Goal: Task Accomplishment & Management: Use online tool/utility

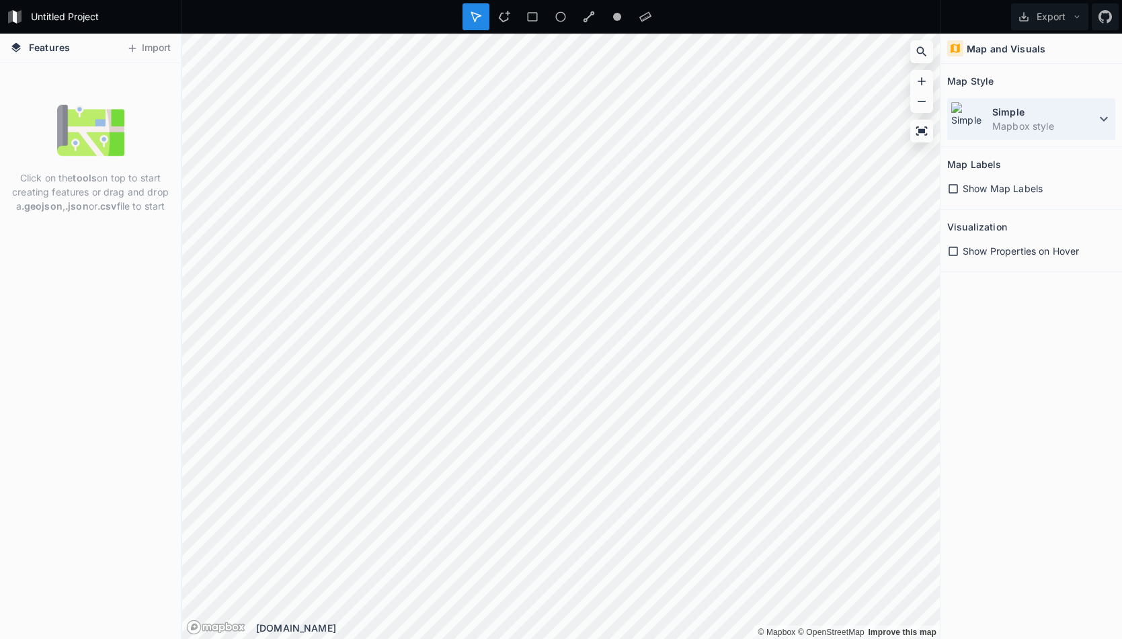
click at [996, 112] on dt "Simple" at bounding box center [1044, 112] width 104 height 14
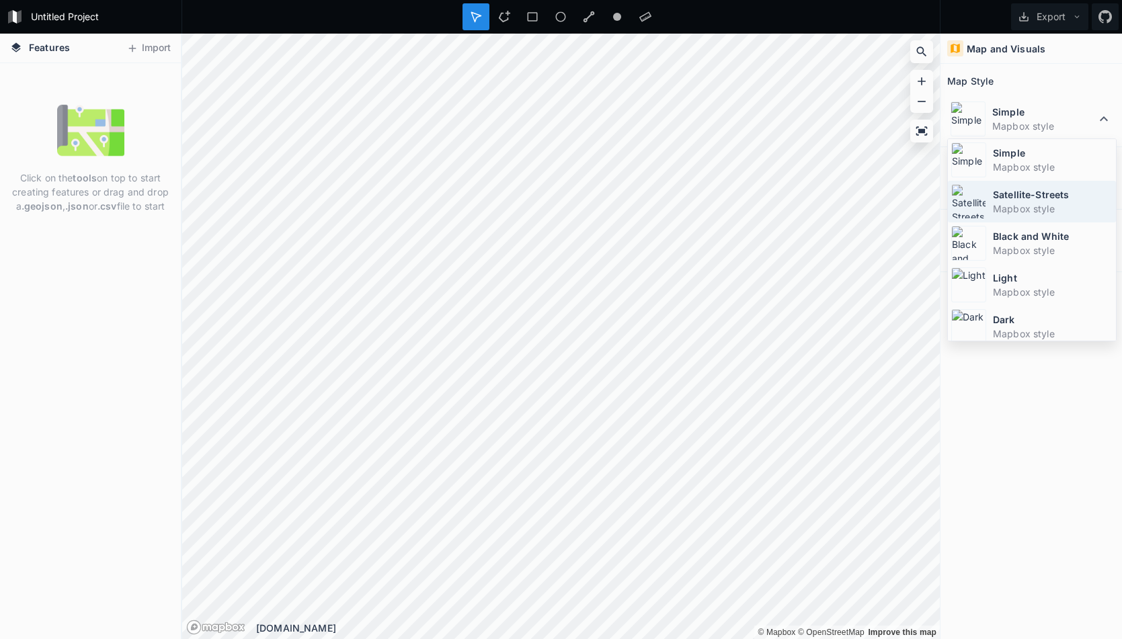
click at [1013, 186] on div "Satellite-Streets Mapbox style" at bounding box center [1032, 202] width 168 height 42
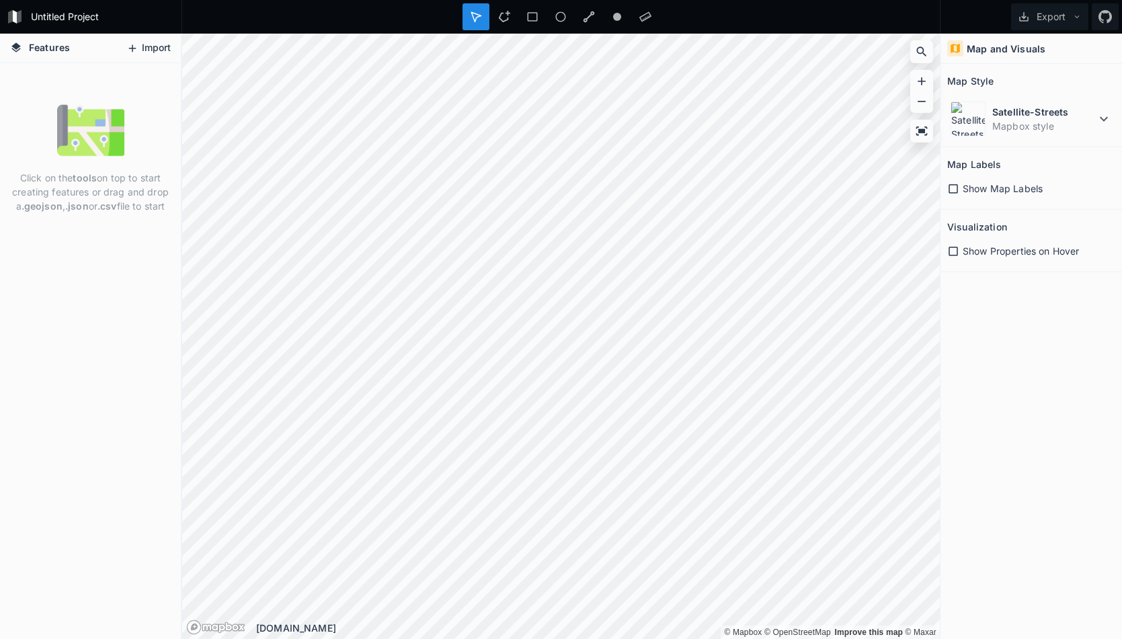
click at [155, 52] on button "Import" at bounding box center [149, 49] width 58 height 22
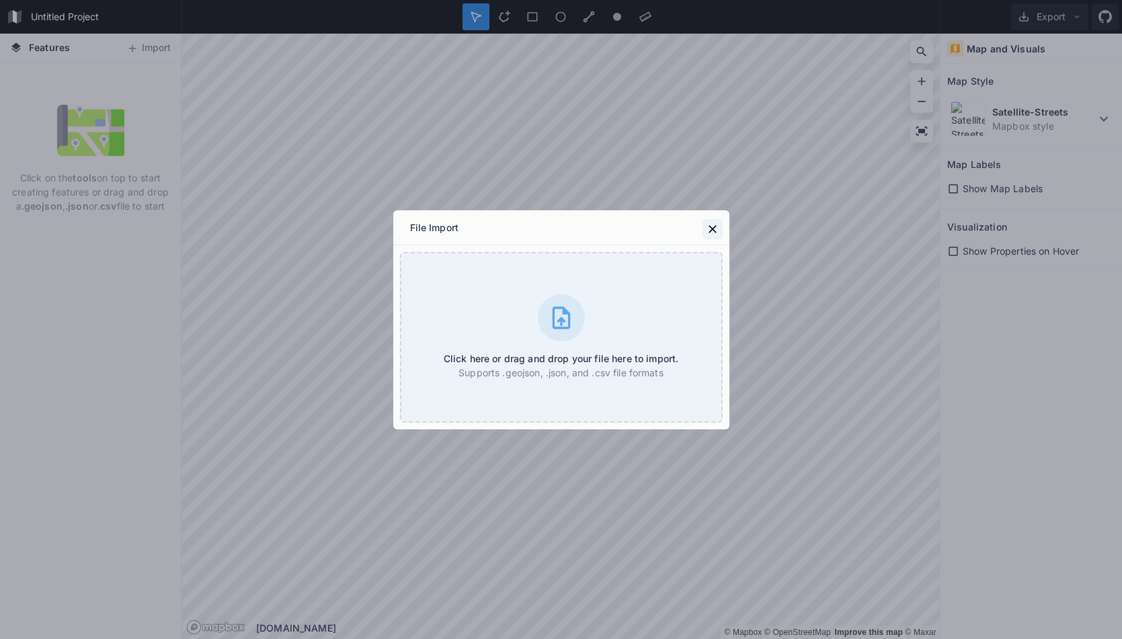
click at [715, 228] on icon at bounding box center [712, 229] width 13 height 13
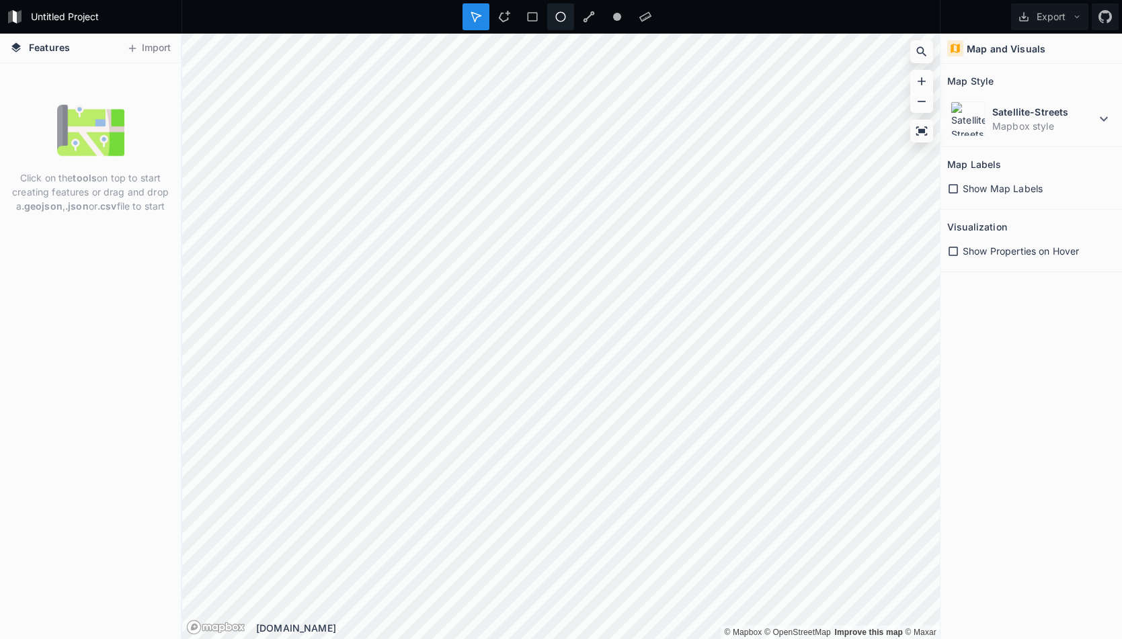
click at [559, 24] on div at bounding box center [560, 16] width 27 height 27
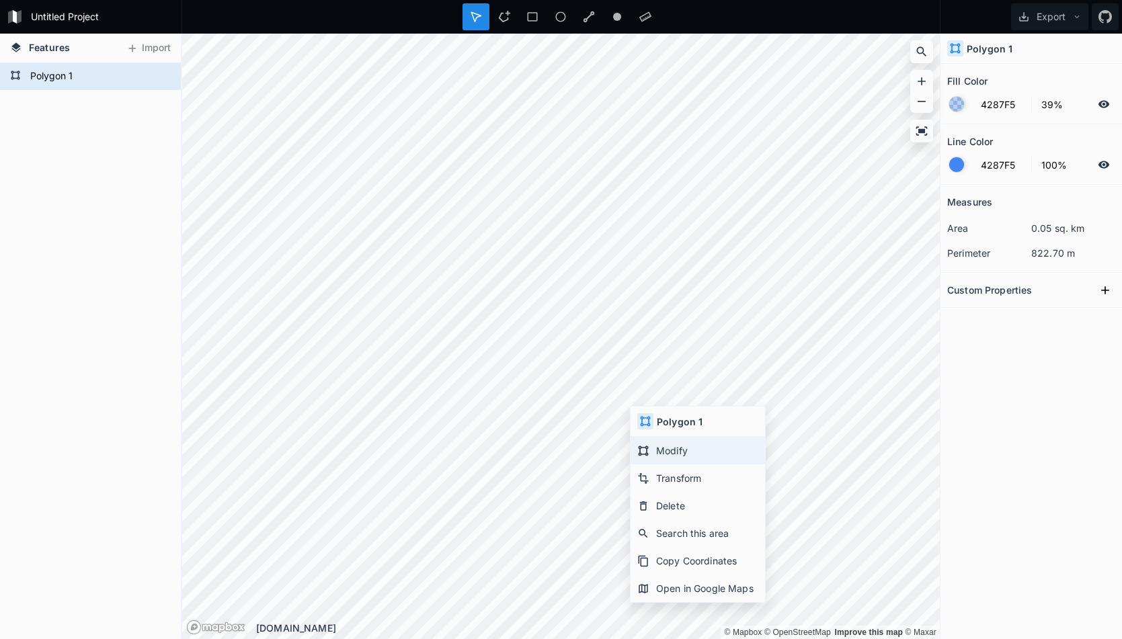
click at [669, 455] on div "Modify" at bounding box center [698, 451] width 134 height 28
click at [467, 15] on div at bounding box center [476, 16] width 27 height 27
click at [502, 15] on icon at bounding box center [504, 17] width 12 height 12
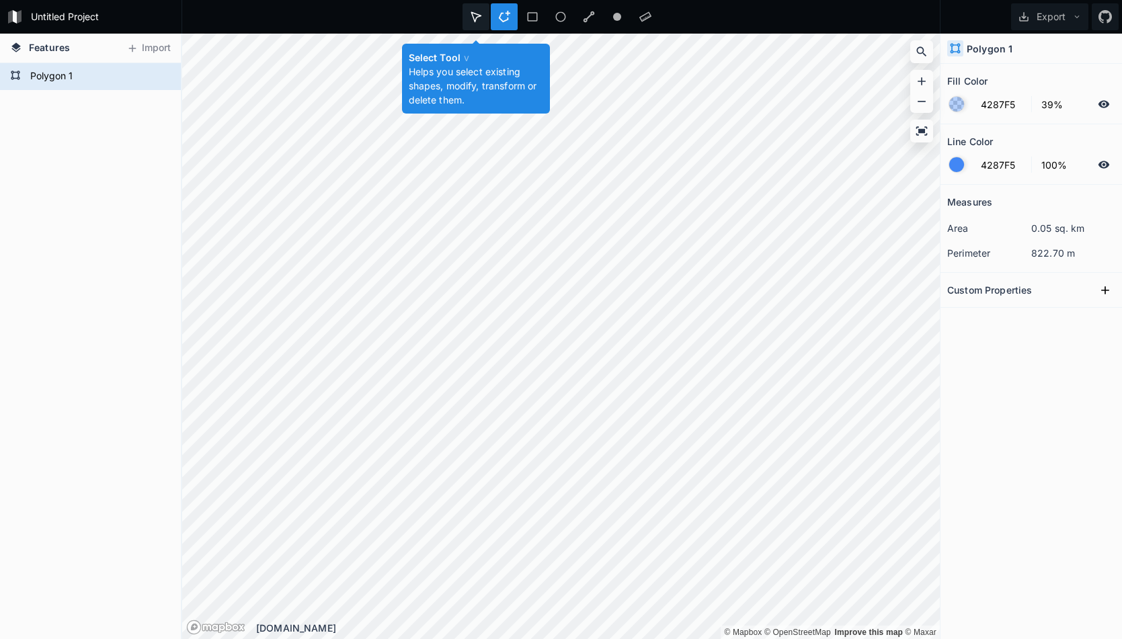
click at [467, 16] on div at bounding box center [476, 16] width 27 height 27
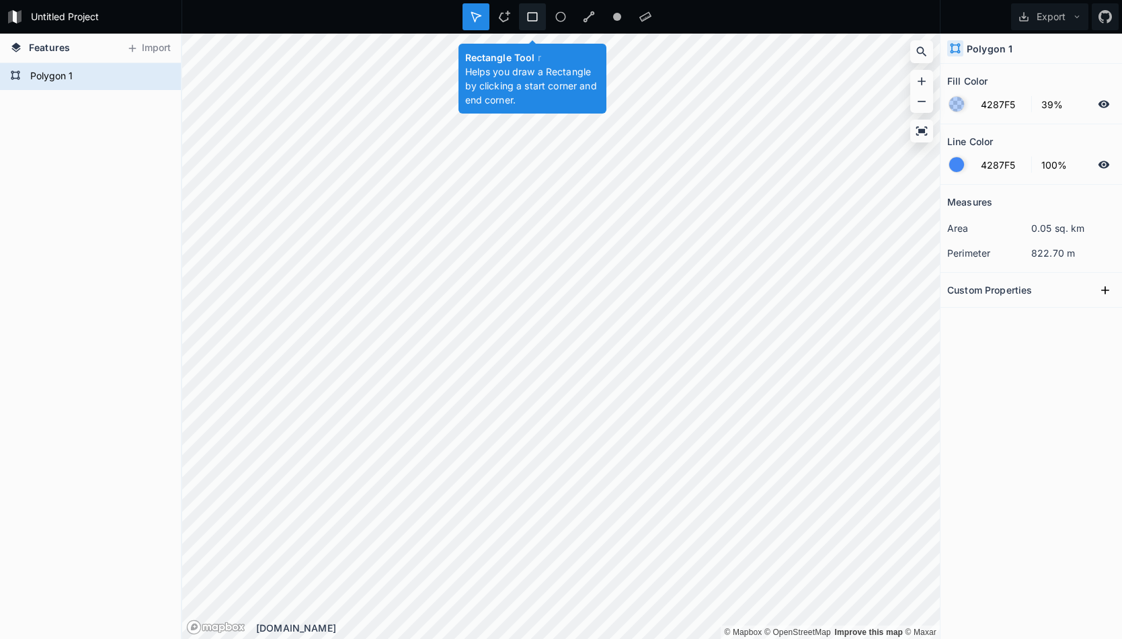
click at [541, 19] on div at bounding box center [532, 16] width 27 height 27
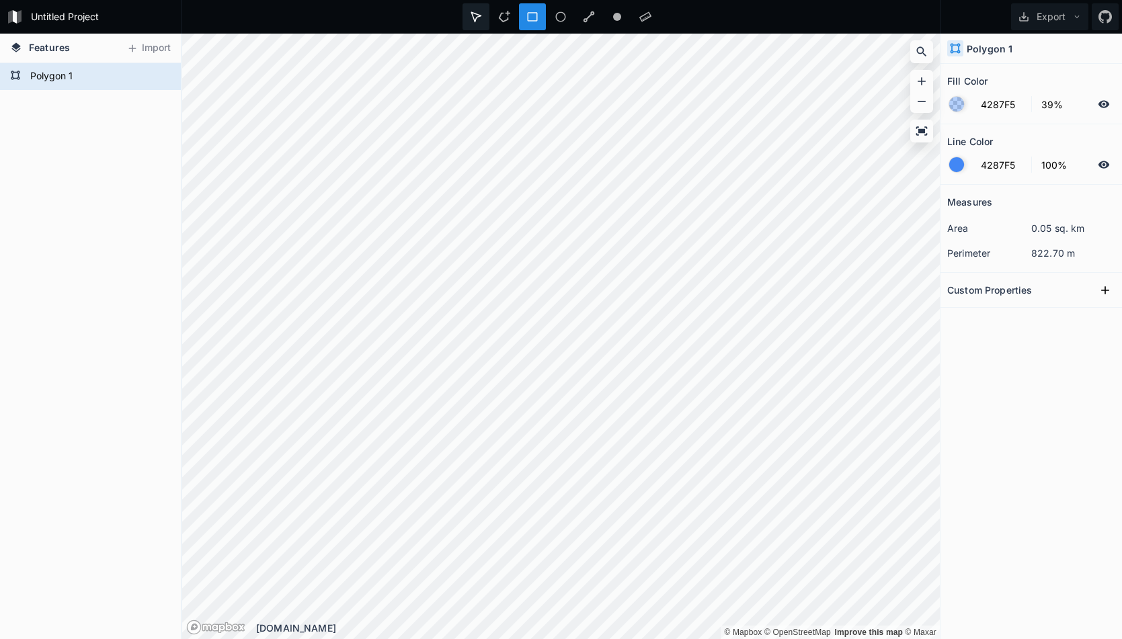
click at [471, 15] on icon at bounding box center [475, 16] width 9 height 9
click at [1005, 42] on h4 "Polygon 1" at bounding box center [990, 49] width 46 height 14
click at [1060, 21] on button "Export" at bounding box center [1049, 16] width 77 height 27
click at [161, 72] on icon at bounding box center [161, 77] width 12 height 12
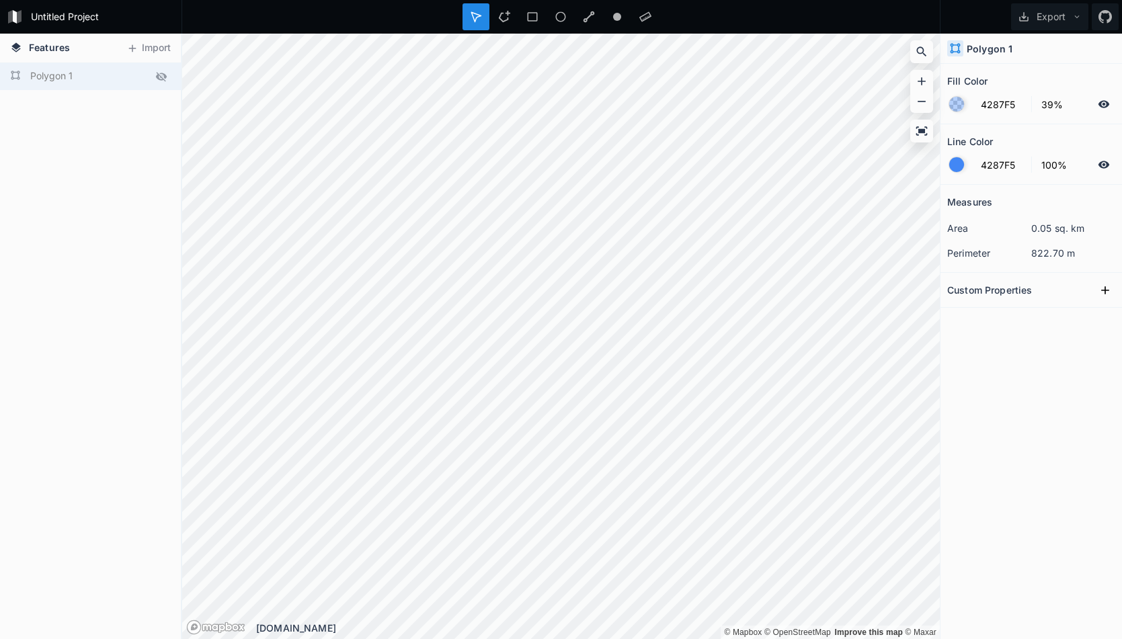
click at [161, 72] on icon at bounding box center [161, 77] width 12 height 12
click at [143, 106] on div "Delete" at bounding box center [182, 103] width 134 height 28
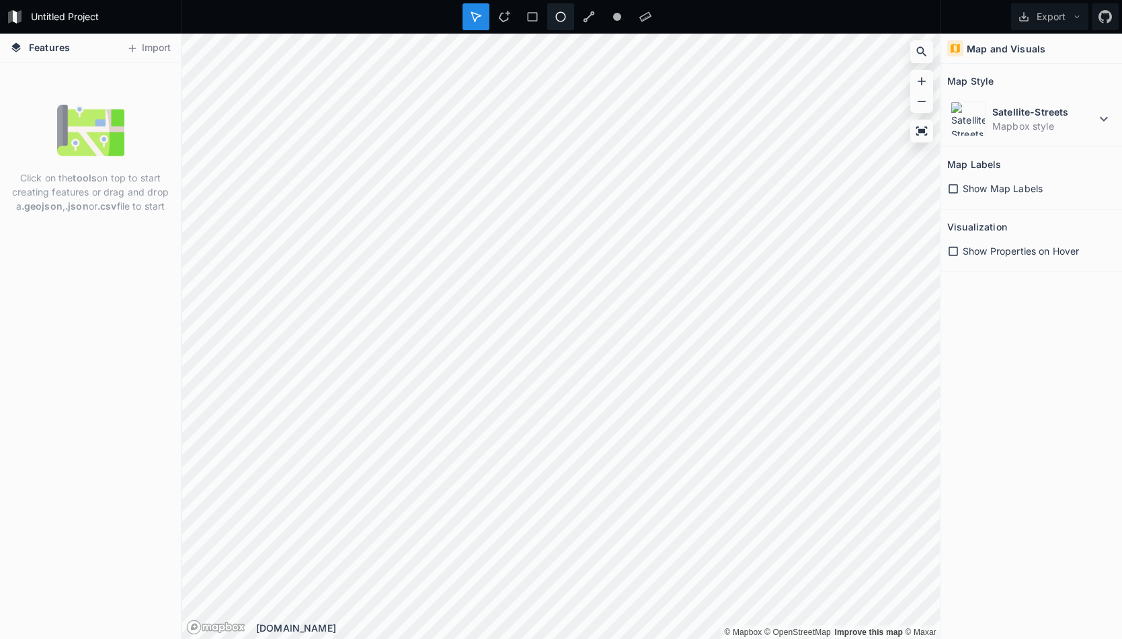
click at [557, 15] on icon at bounding box center [561, 17] width 12 height 12
click at [605, 13] on div at bounding box center [617, 16] width 27 height 27
click at [1002, 46] on h4 "Map and Visuals" at bounding box center [1006, 49] width 79 height 14
click at [947, 245] on icon at bounding box center [953, 251] width 12 height 12
click at [926, 55] on icon at bounding box center [921, 51] width 13 height 13
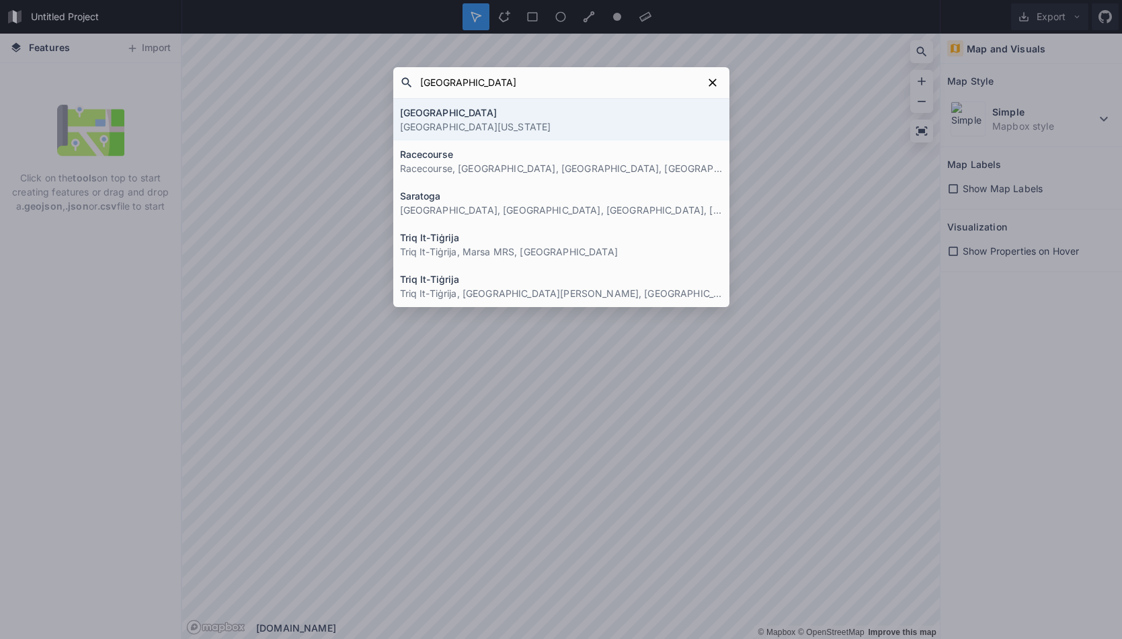
click at [528, 73] on input "[GEOGRAPHIC_DATA]" at bounding box center [557, 83] width 289 height 24
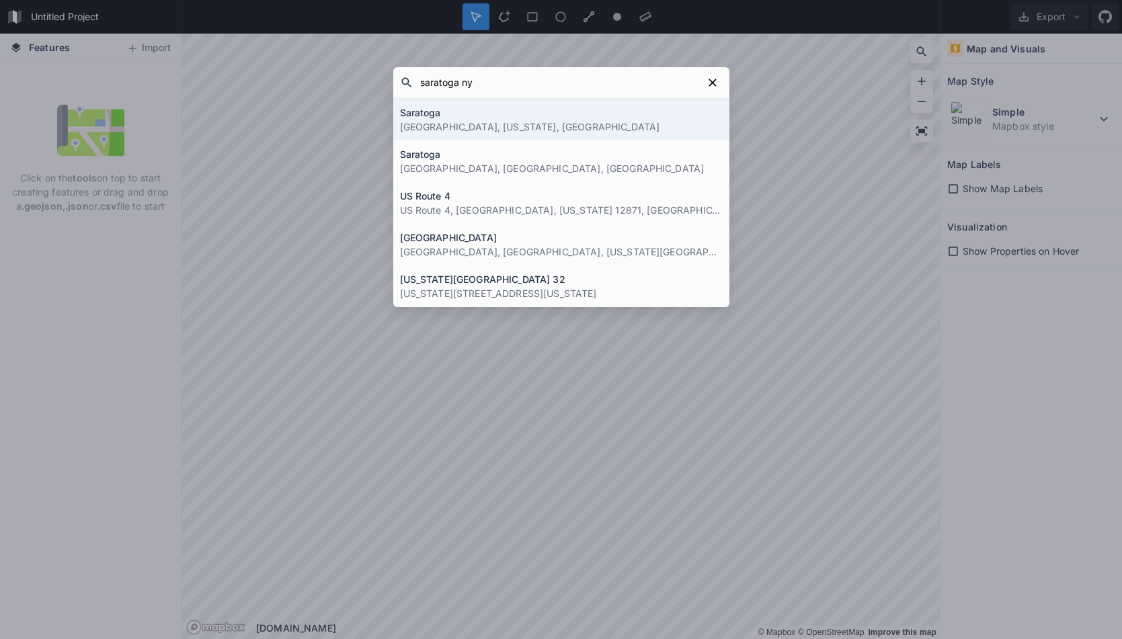
type input "saratoga ny"
click at [523, 118] on h4 "Saratoga" at bounding box center [561, 113] width 323 height 14
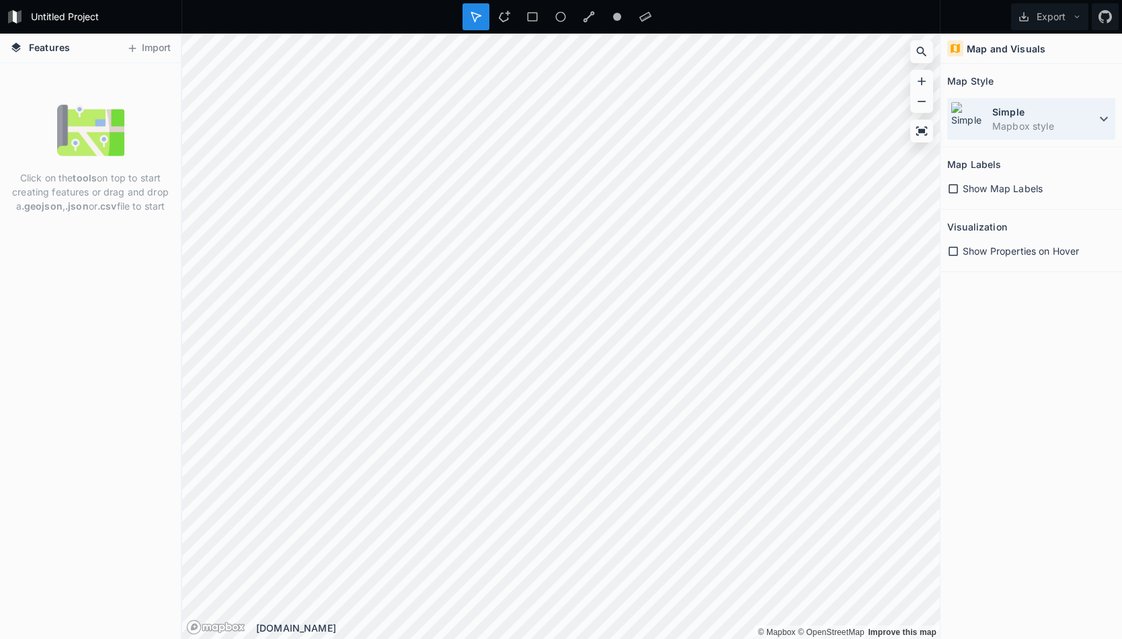
click at [1008, 131] on dd "Mapbox style" at bounding box center [1044, 126] width 104 height 14
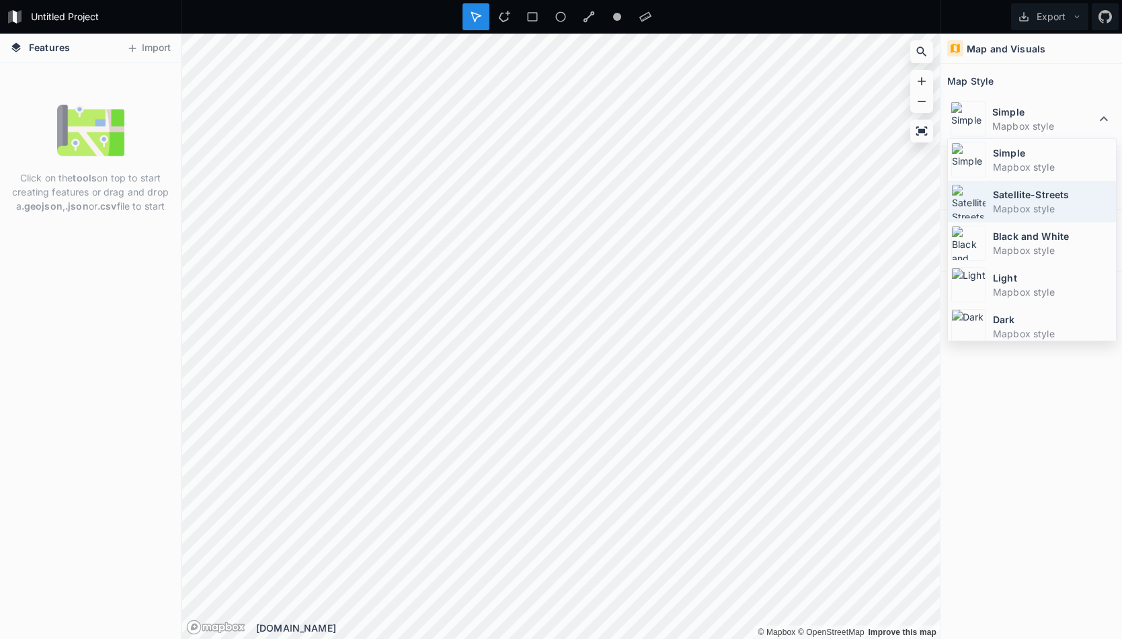
click at [1010, 200] on dt "Satellite-Streets" at bounding box center [1053, 195] width 120 height 14
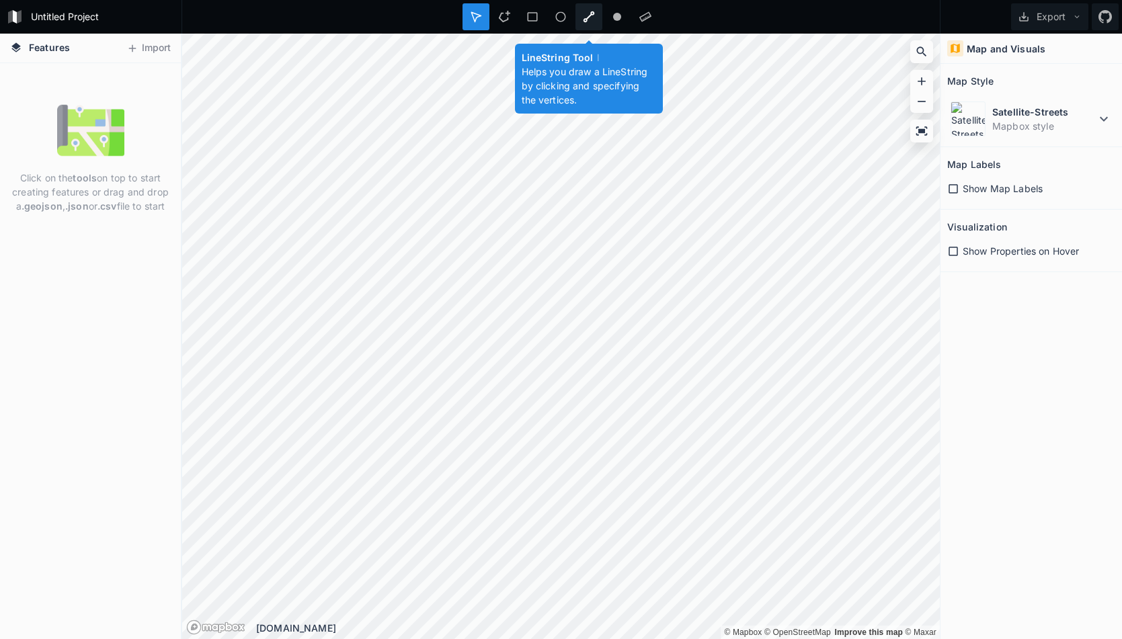
click at [581, 17] on div at bounding box center [589, 16] width 27 height 27
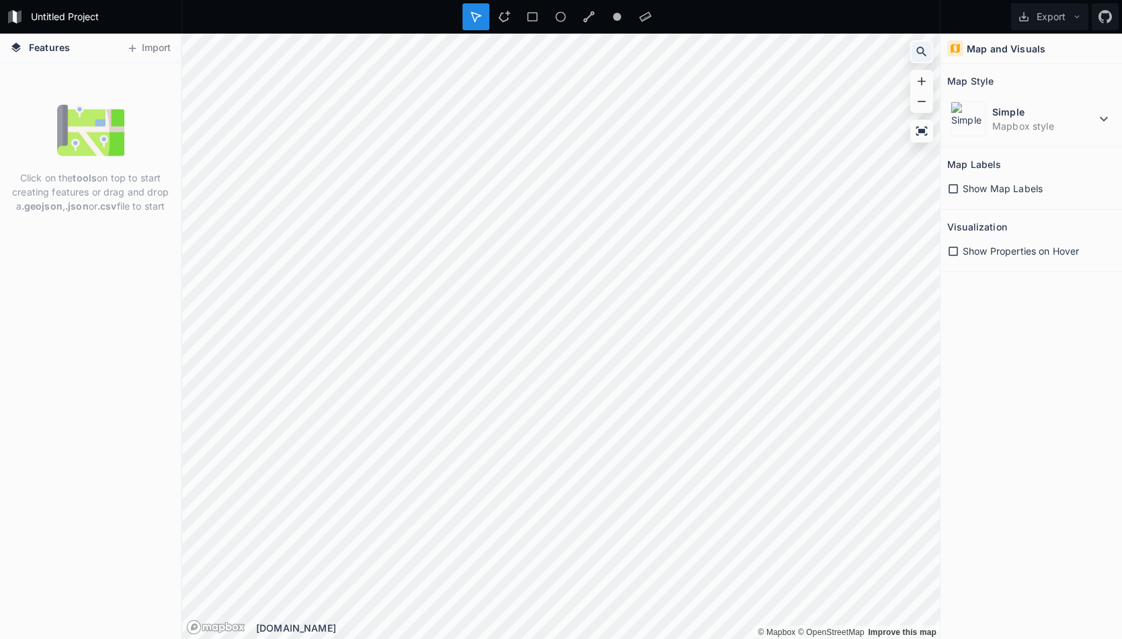
click at [927, 48] on icon at bounding box center [921, 51] width 13 height 13
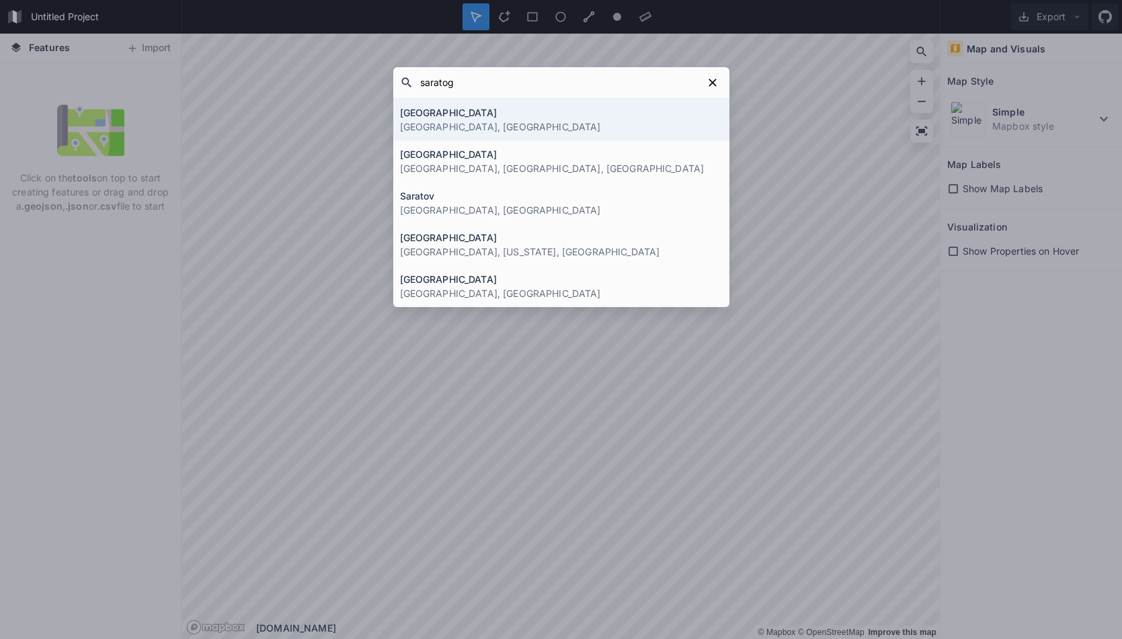
type input "saratoga"
click button "submit" at bounding box center [0, 0] width 0 height 0
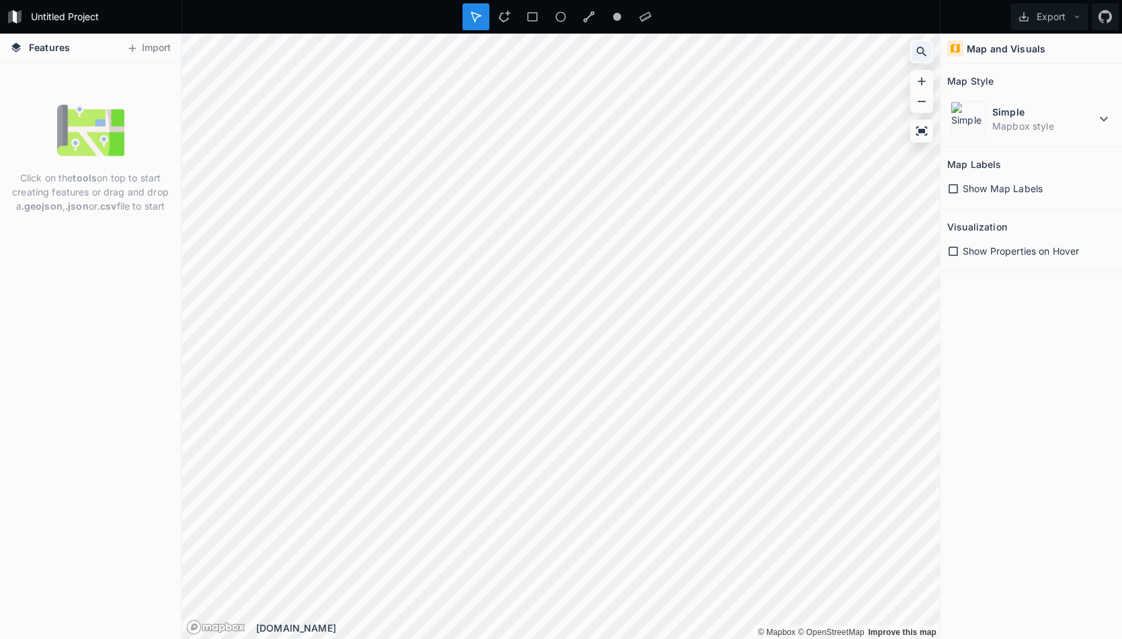
click at [915, 55] on icon at bounding box center [921, 51] width 13 height 13
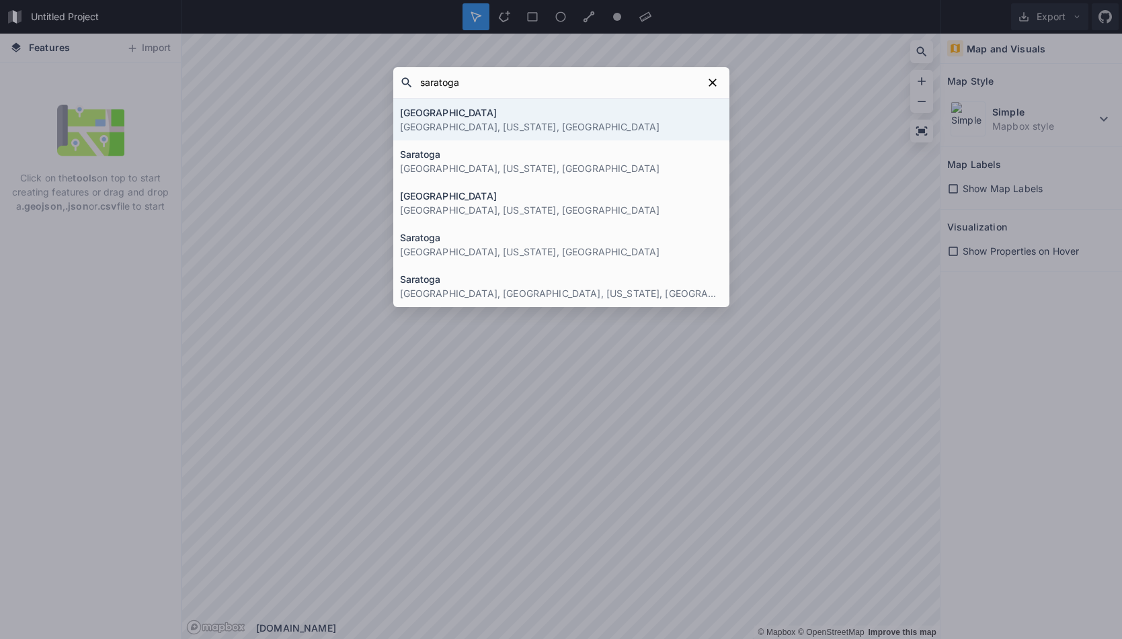
type input "saratoga"
click at [606, 129] on p "Saratoga Springs, New York, United States" at bounding box center [561, 127] width 323 height 14
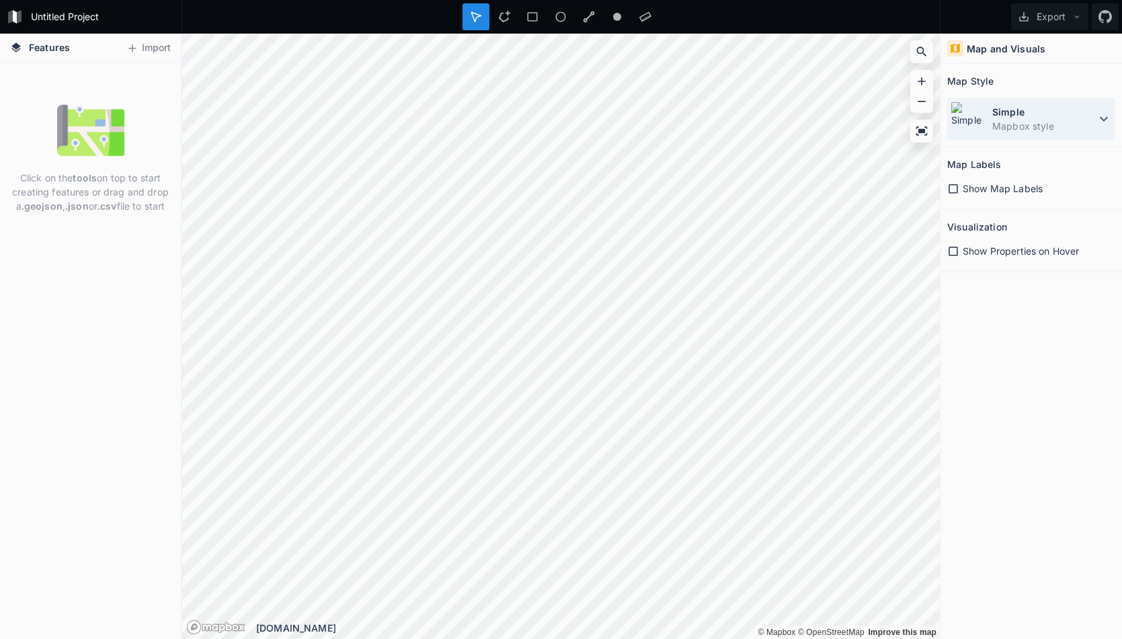
click at [984, 117] on img at bounding box center [968, 119] width 35 height 35
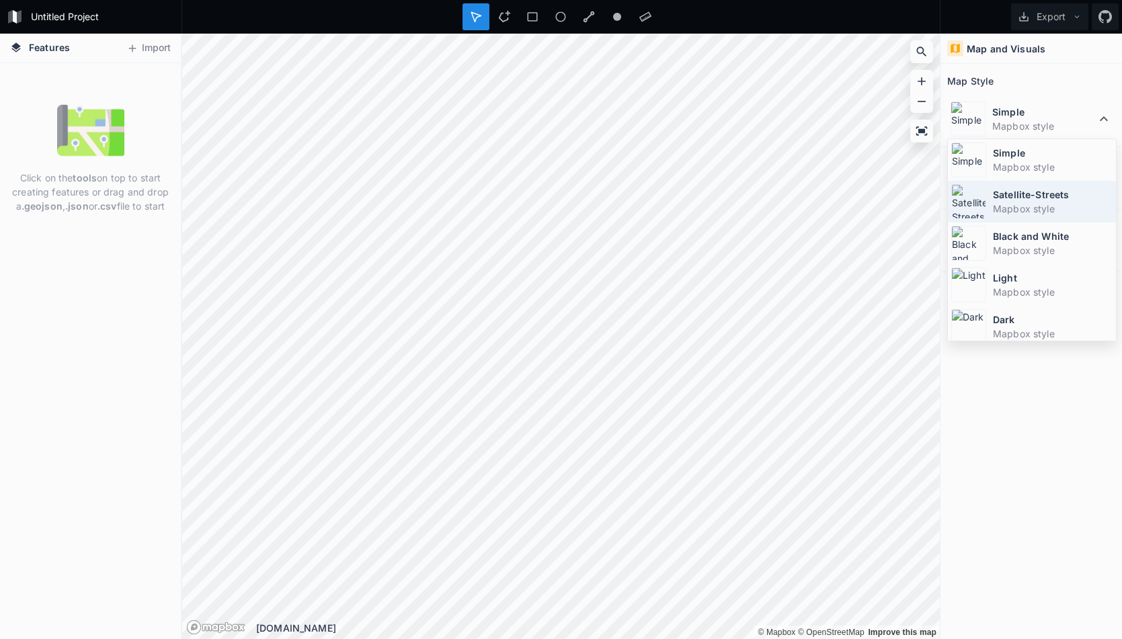
click at [1010, 208] on dd "Mapbox style" at bounding box center [1053, 209] width 120 height 14
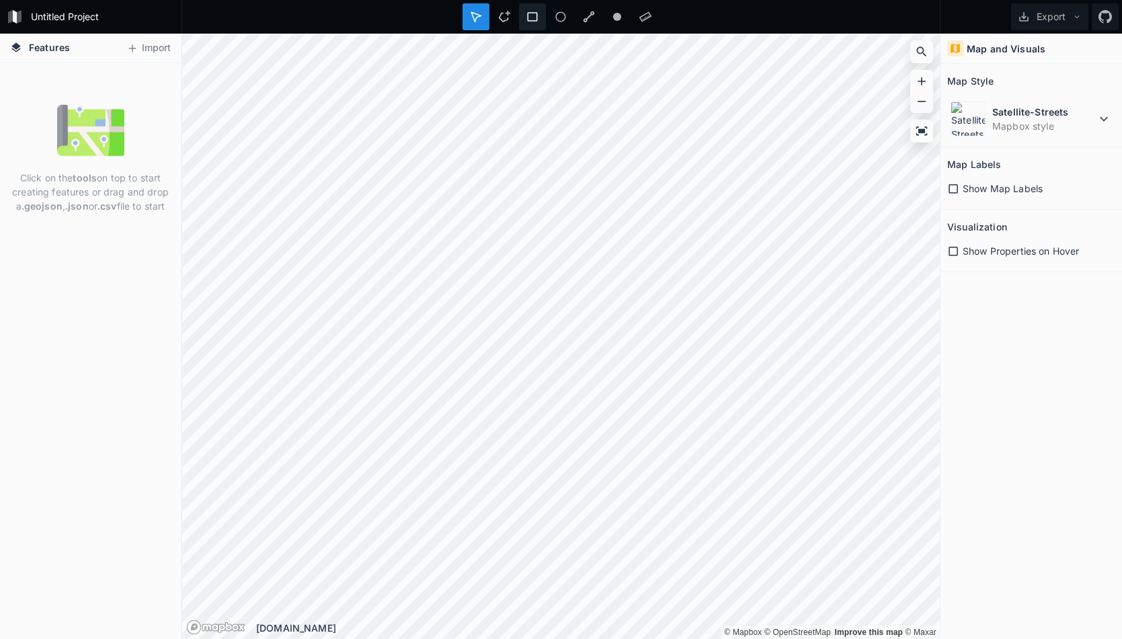
click at [526, 3] on div at bounding box center [532, 16] width 27 height 27
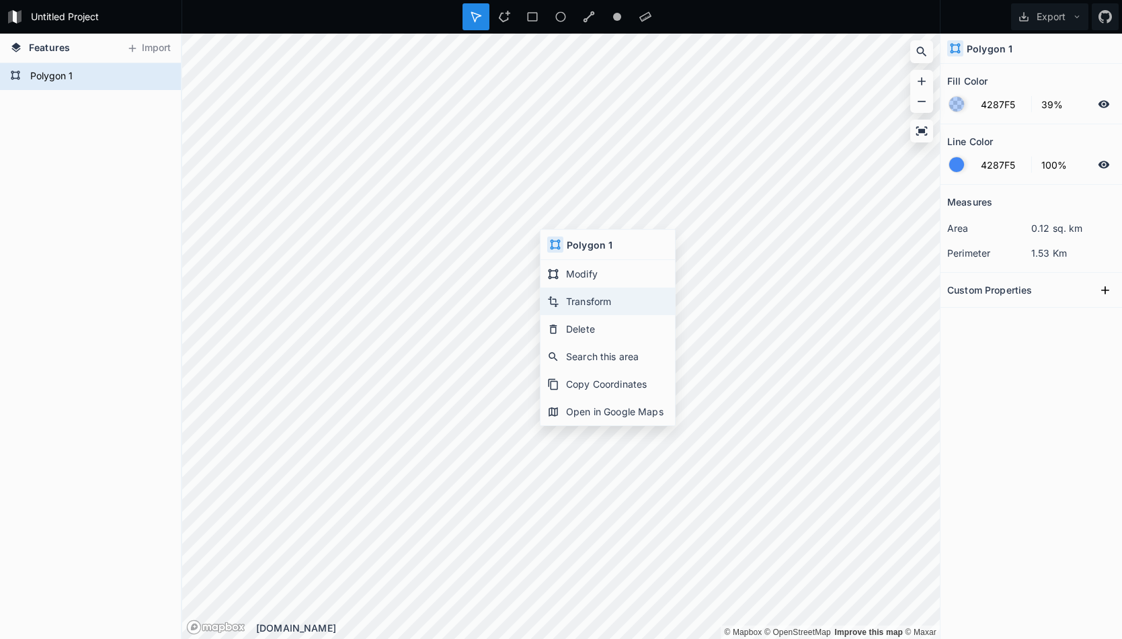
click at [592, 309] on div "Transform" at bounding box center [608, 302] width 134 height 28
click at [1009, 421] on div "Features Import Polygon 1 © Mapbox © OpenStreetMap Improve this map © Maxar © M…" at bounding box center [561, 337] width 1122 height 606
click at [972, 567] on div "Features Import Polygon 1 © Mapbox © OpenStreetMap Improve this map © Maxar © M…" at bounding box center [561, 337] width 1122 height 606
click at [946, 594] on div "Features Import Polygon 1 © Mapbox © OpenStreetMap Improve this map © Maxar © M…" at bounding box center [561, 337] width 1122 height 606
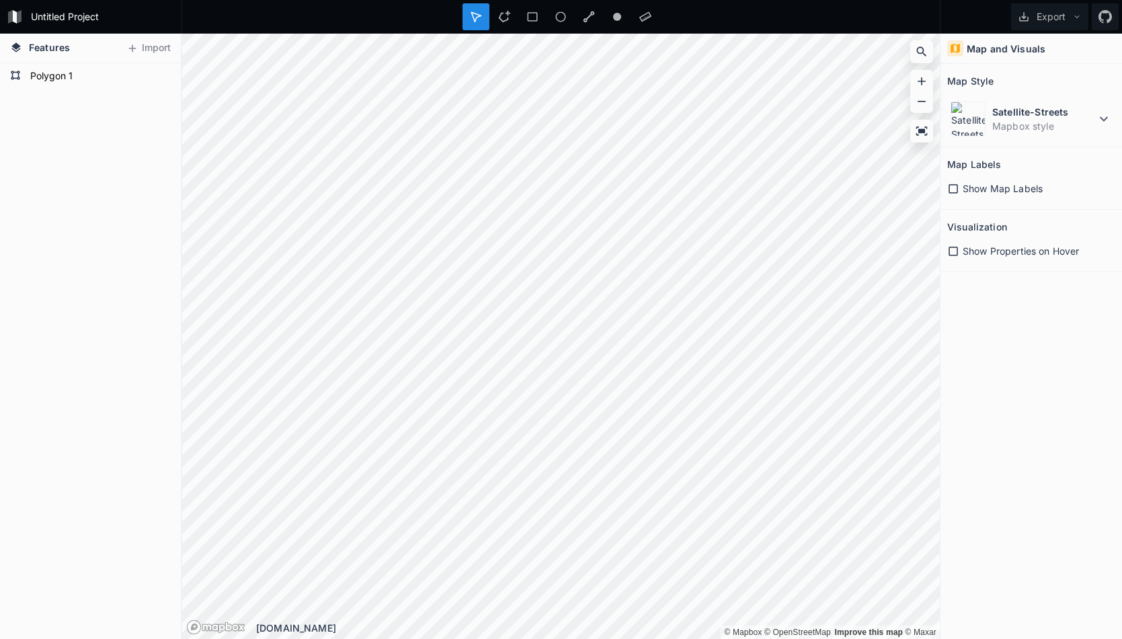
click at [751, 30] on div "Untitled Project Export Features Import Polygon 1 © Mapbox © OpenStreetMap Impr…" at bounding box center [561, 319] width 1122 height 639
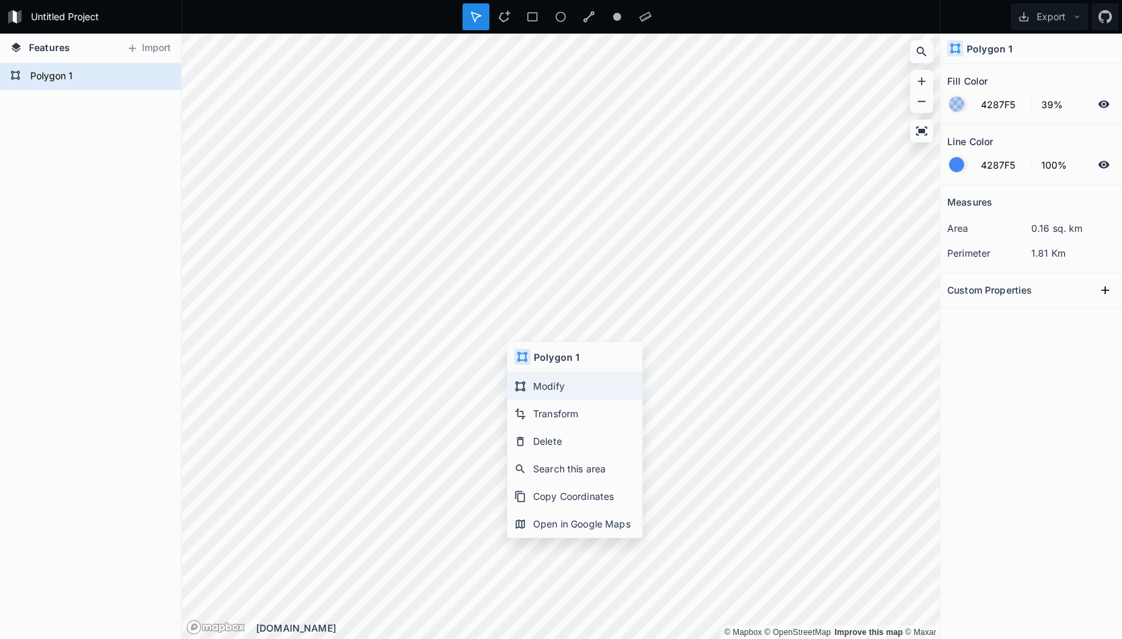
click at [590, 388] on div "Modify" at bounding box center [575, 386] width 134 height 28
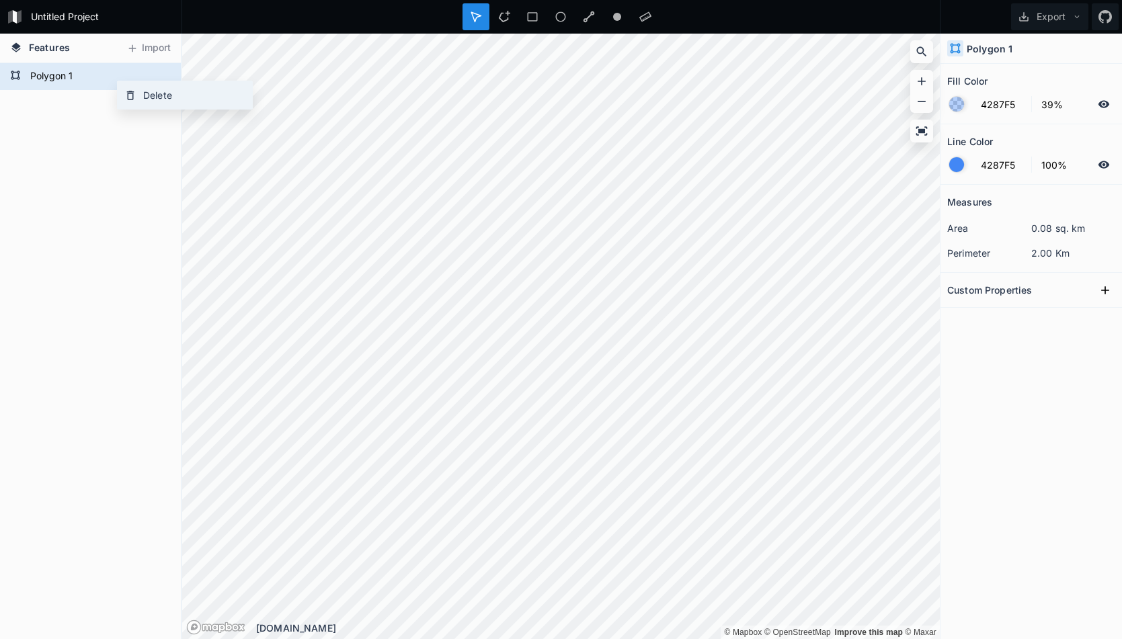
click at [143, 98] on div "Delete" at bounding box center [185, 95] width 134 height 28
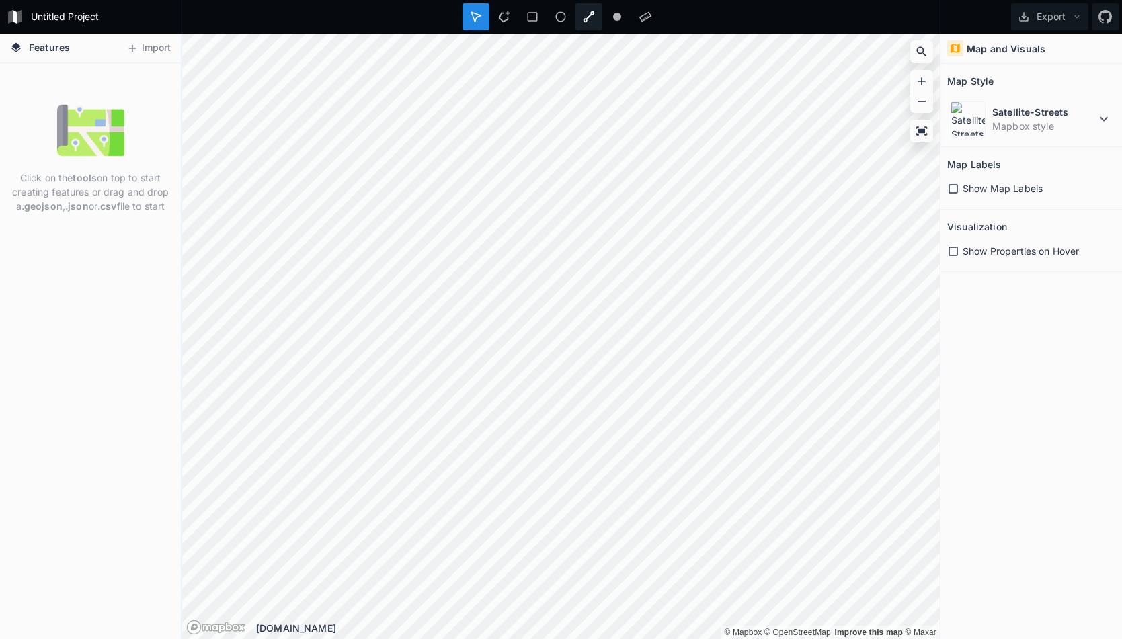
click at [594, 11] on icon at bounding box center [588, 16] width 11 height 11
click at [582, 13] on div at bounding box center [589, 16] width 27 height 27
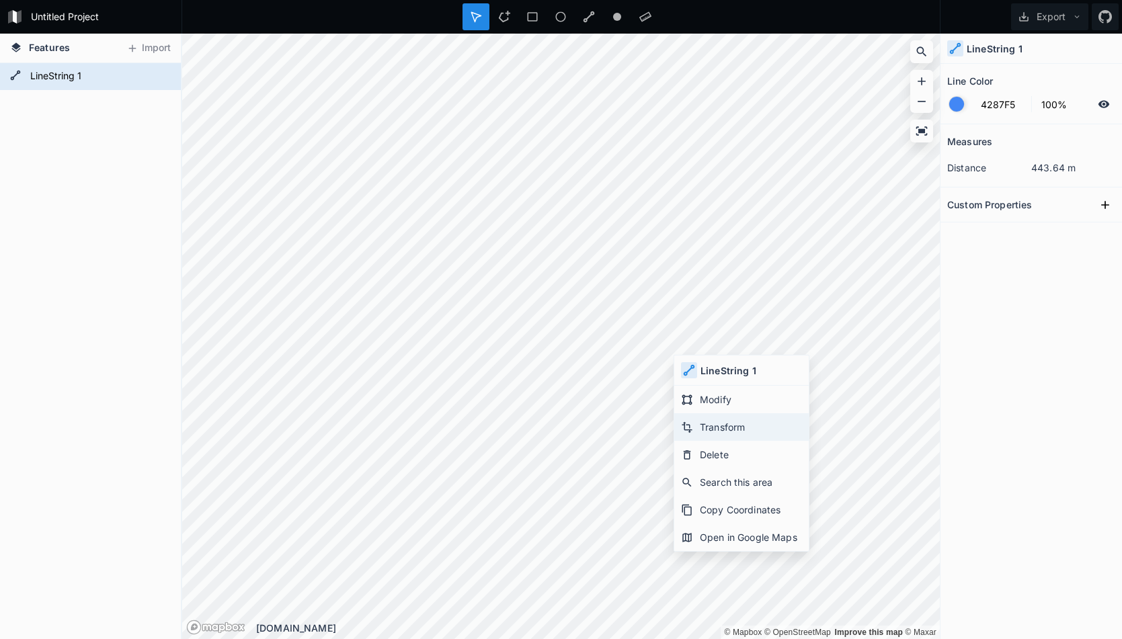
click at [704, 423] on div "Transform" at bounding box center [741, 427] width 134 height 28
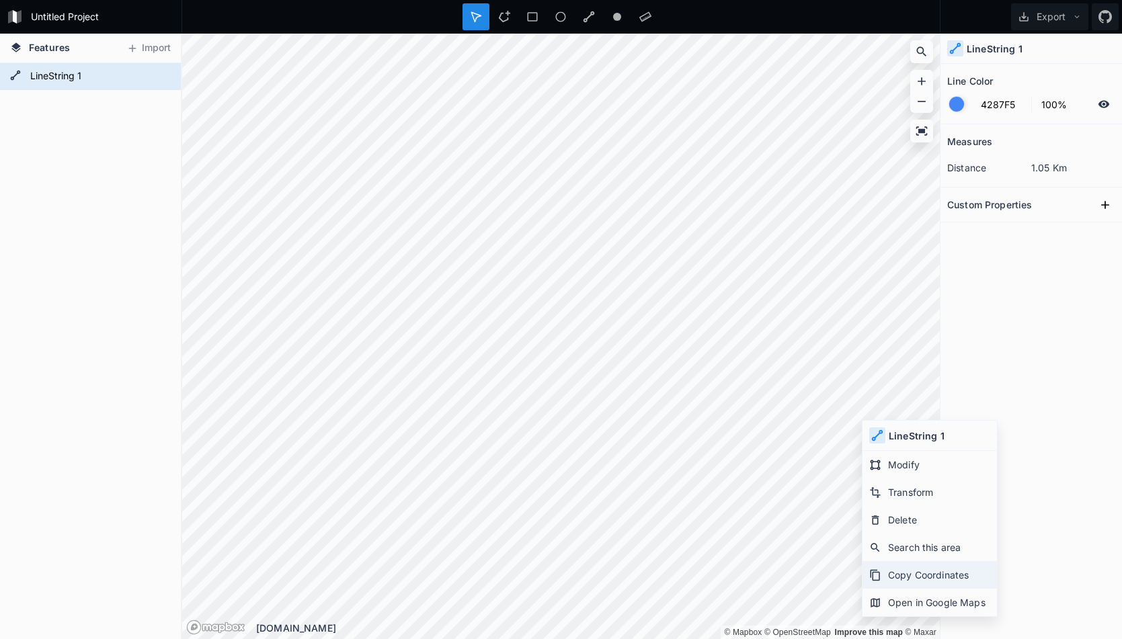
click at [937, 578] on div "Copy Coordinates" at bounding box center [930, 575] width 134 height 28
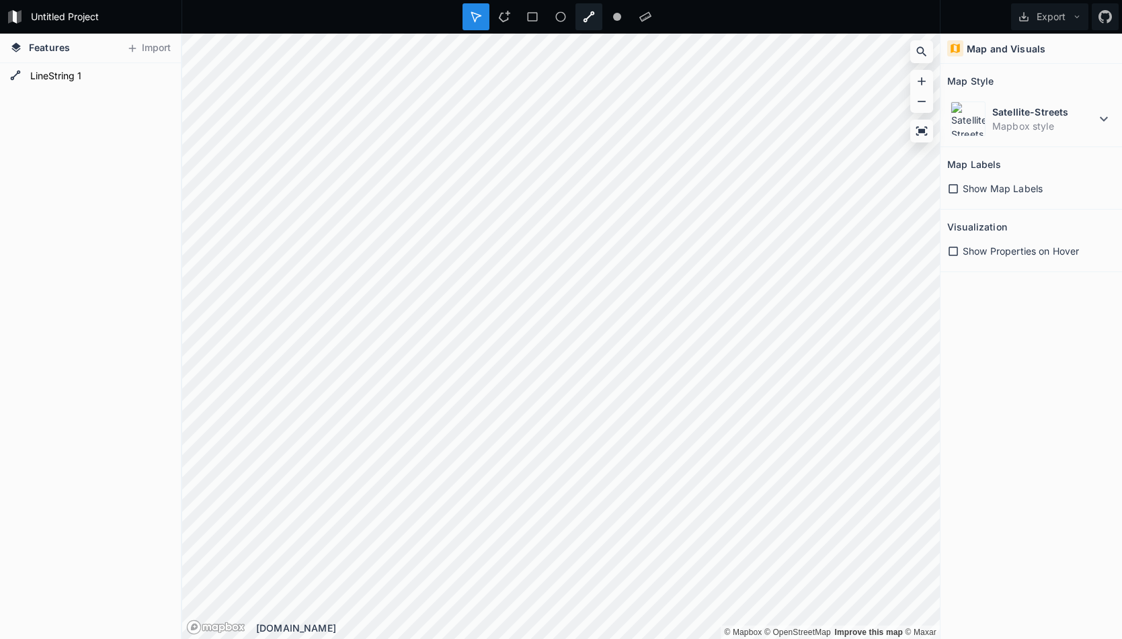
click at [600, 24] on div at bounding box center [589, 16] width 27 height 27
click at [590, 17] on icon at bounding box center [589, 17] width 12 height 12
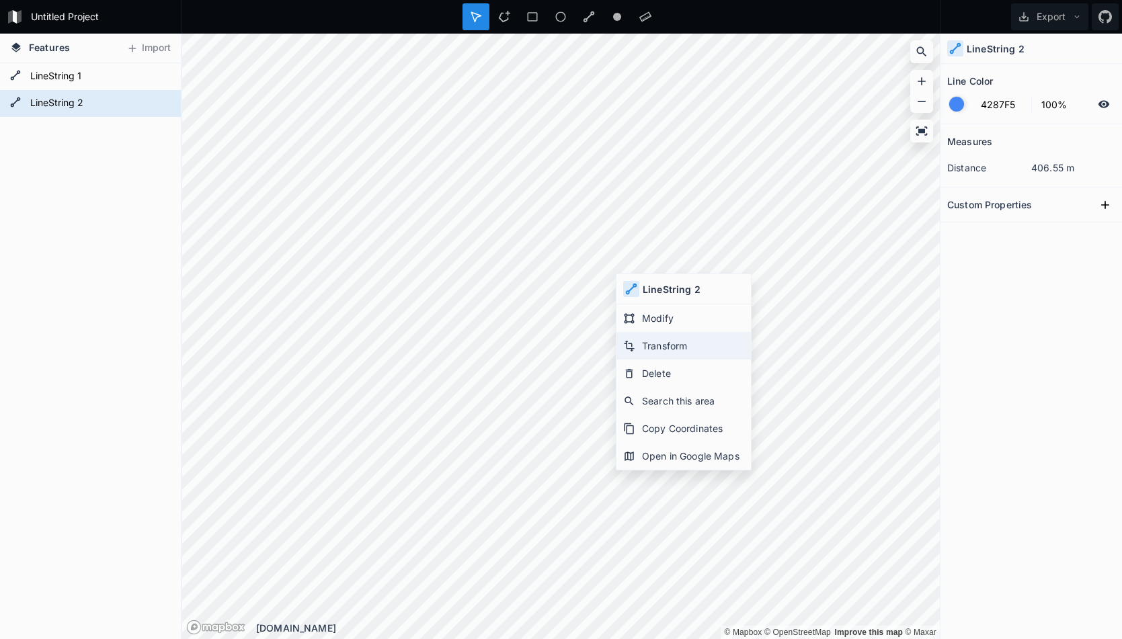
click at [678, 338] on div "Transform" at bounding box center [684, 346] width 134 height 28
click at [935, 22] on div "Untitled Project Export Features Import LineString 2 LineString 1 © Mapbox © Op…" at bounding box center [561, 319] width 1122 height 639
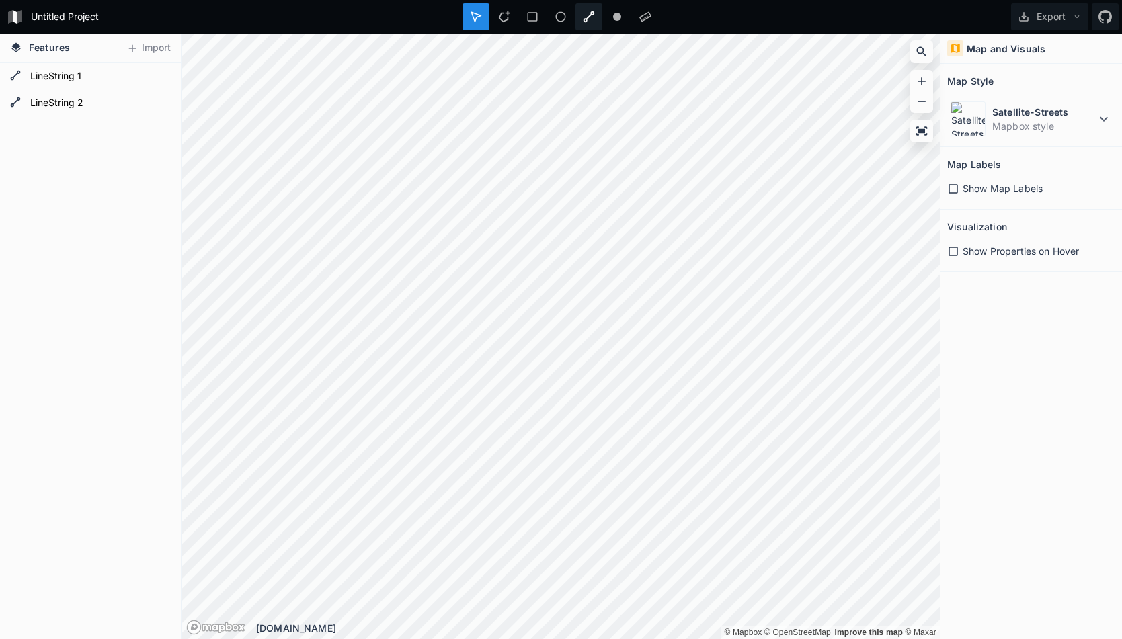
click at [594, 15] on div at bounding box center [589, 16] width 27 height 27
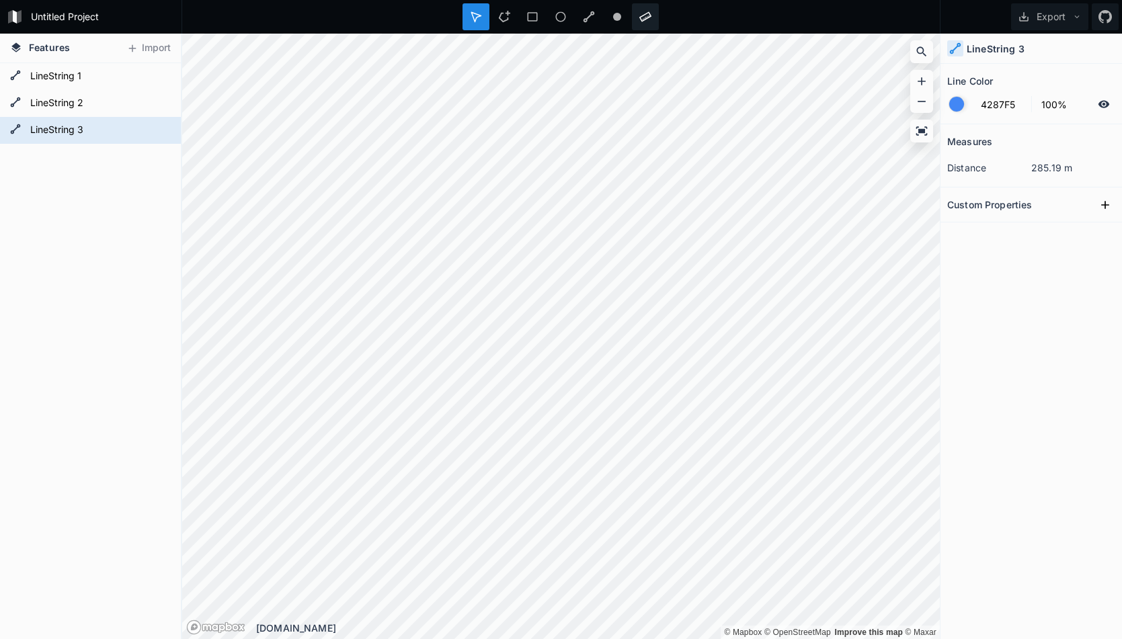
click at [644, 19] on icon at bounding box center [645, 17] width 12 height 10
click at [533, 17] on icon at bounding box center [532, 17] width 12 height 12
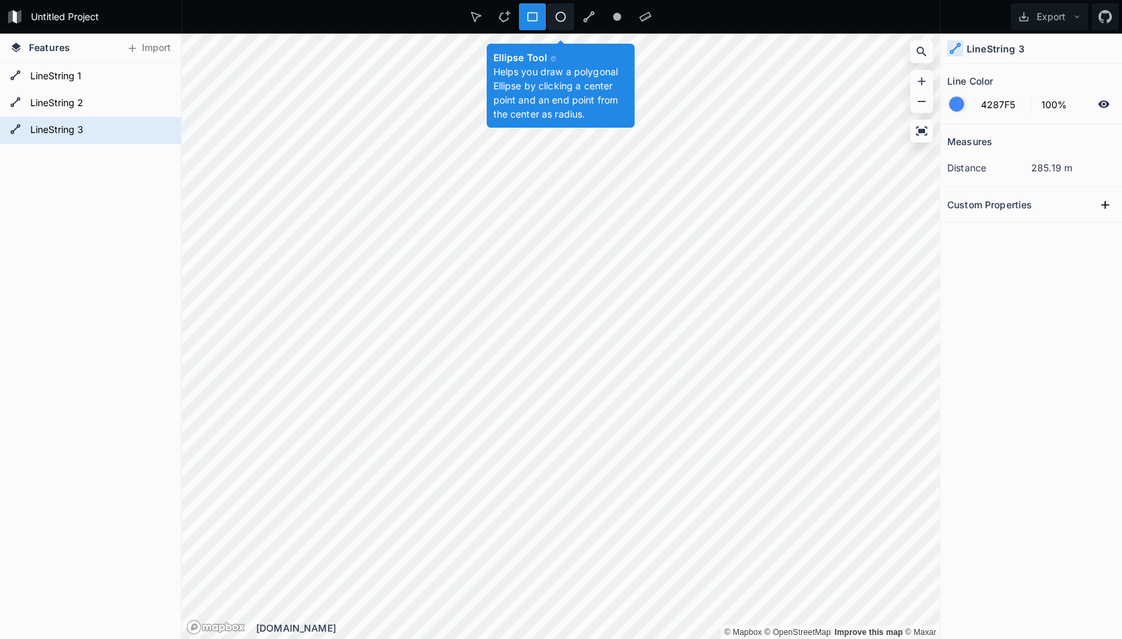
click at [561, 16] on icon at bounding box center [561, 17] width 12 height 12
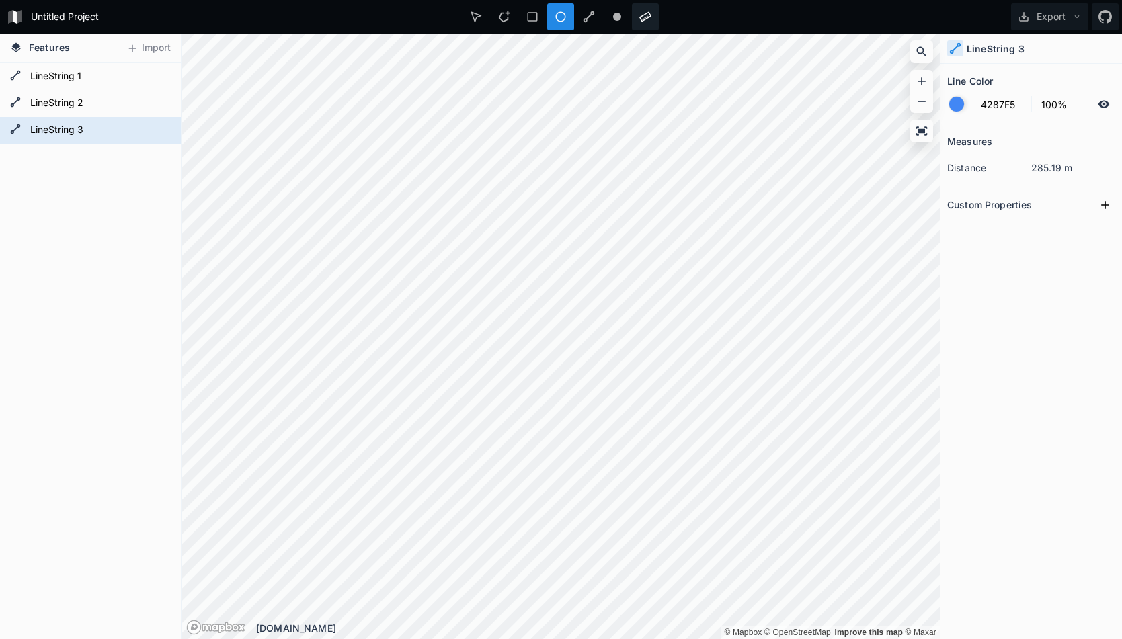
click at [637, 17] on div at bounding box center [645, 16] width 27 height 27
click at [587, 17] on icon at bounding box center [588, 16] width 11 height 11
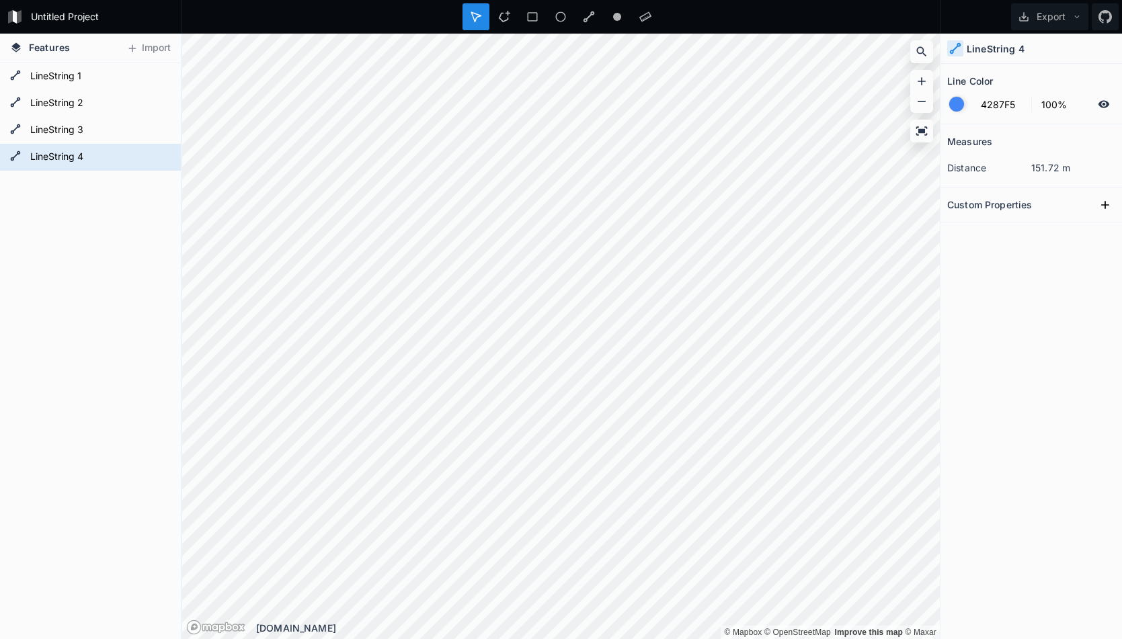
click at [1052, 159] on dl "distance 151.72 m" at bounding box center [1031, 167] width 168 height 25
click at [1051, 167] on dd "151.72 m" at bounding box center [1073, 168] width 84 height 14
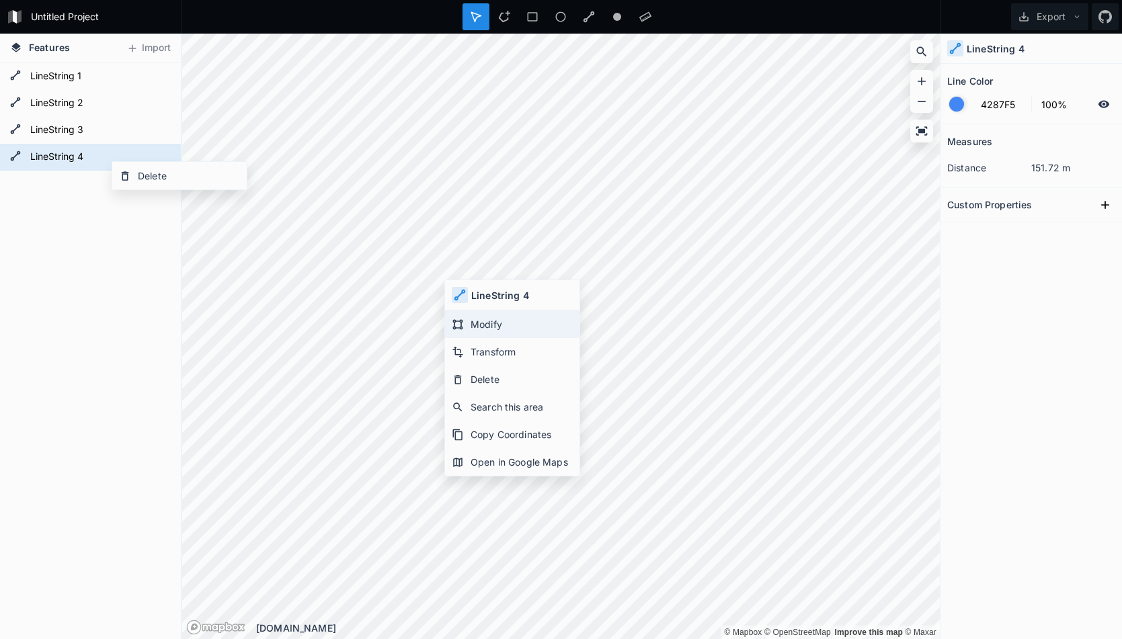
click at [519, 326] on div "Modify" at bounding box center [512, 325] width 134 height 28
click at [960, 107] on div at bounding box center [956, 104] width 15 height 15
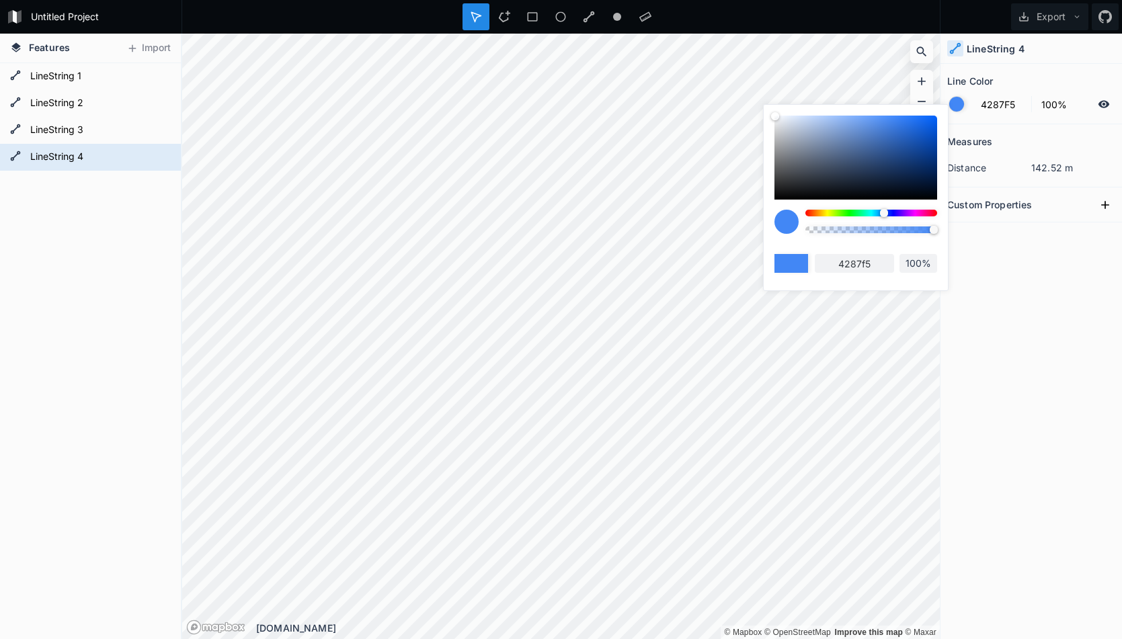
type input "4248F5"
type input "4248f5"
type input "9E42F5"
type input "9e42f5"
type input "D142F5"
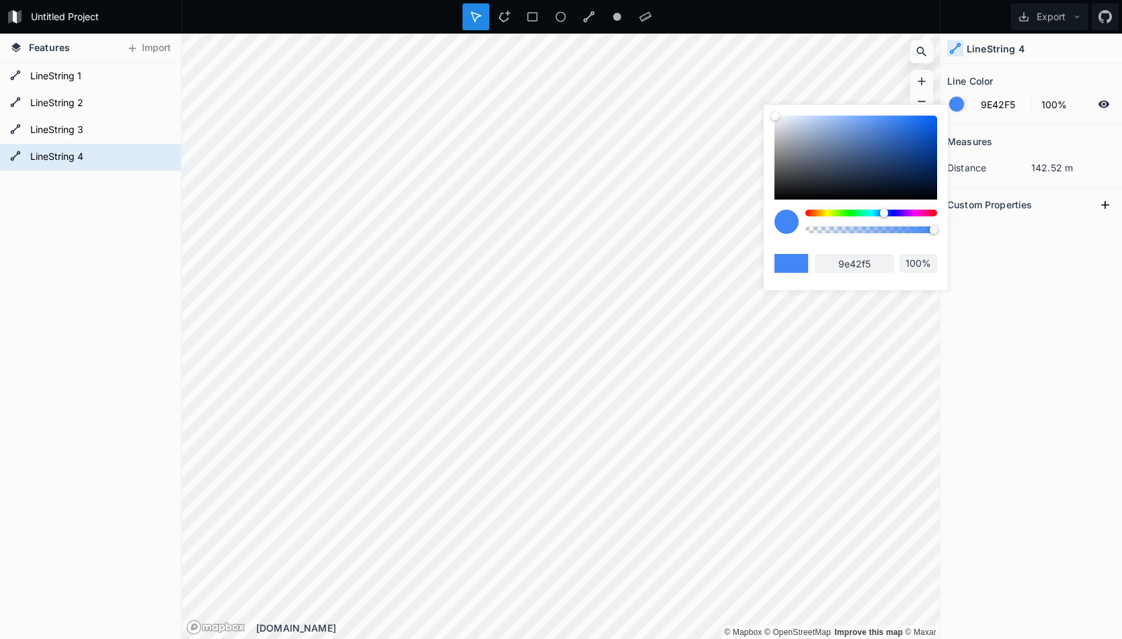
type input "d142f5"
type input "F5426F"
type input "f5426f"
type input "F54242"
type input "f54242"
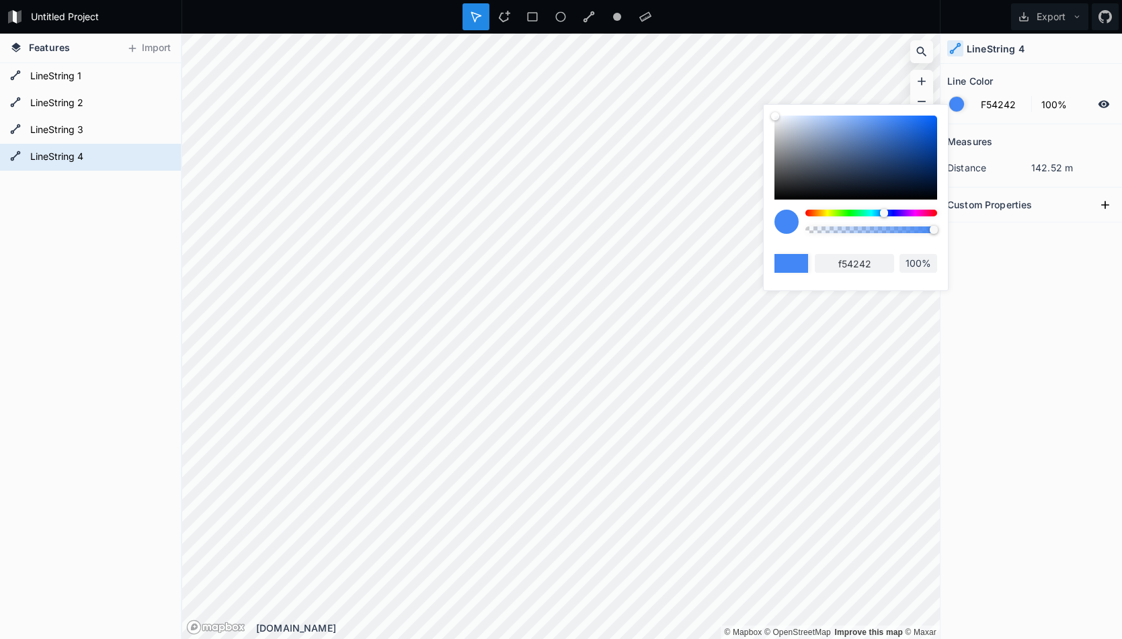
drag, startPoint x: 887, startPoint y: 214, endPoint x: 981, endPoint y: 208, distance: 94.3
click at [981, 208] on body "Untitled Project Export Features Import LineString 4 LineString 3 LineString 2 …" at bounding box center [561, 319] width 1122 height 639
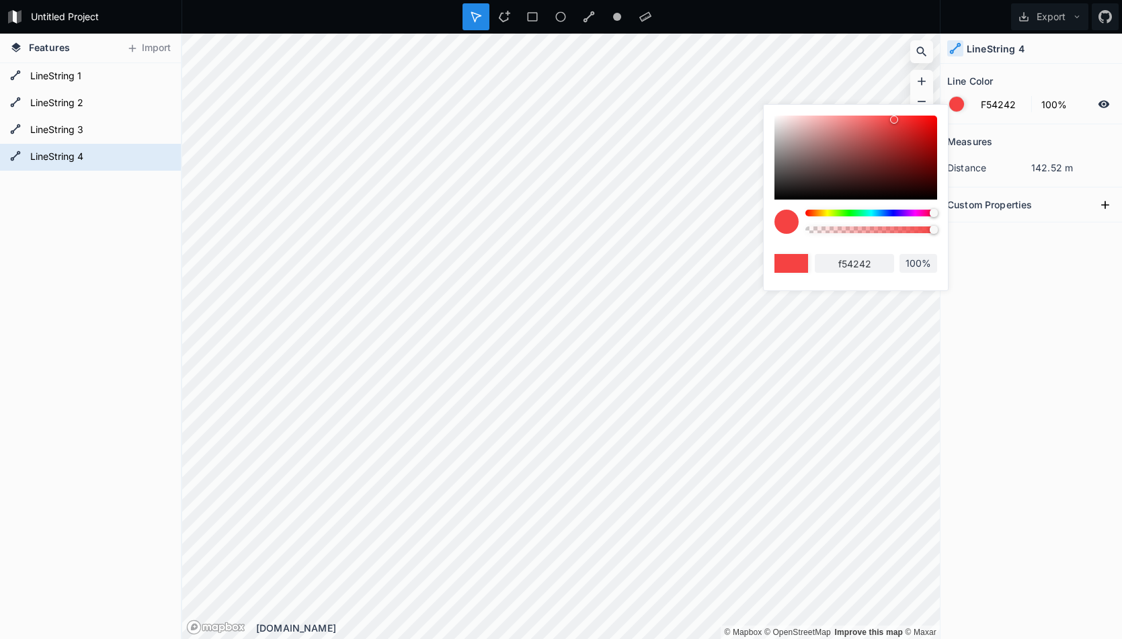
click at [1056, 313] on div "Measures distance 142.52 m Custom Properties" at bounding box center [1032, 348] width 182 height 448
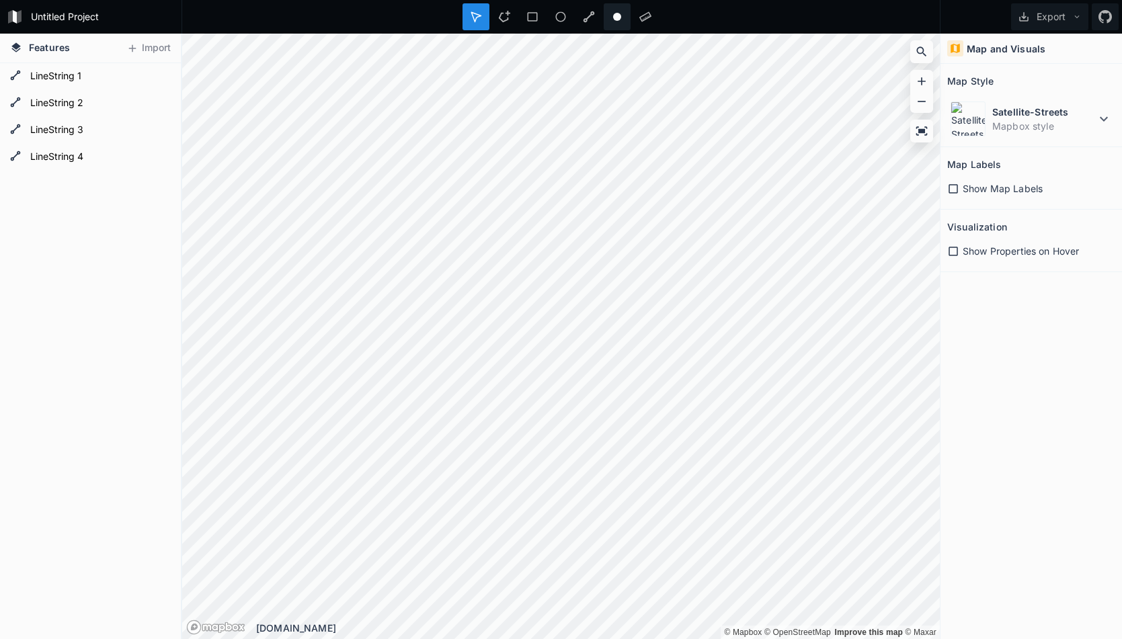
click at [618, 17] on circle at bounding box center [617, 17] width 8 height 8
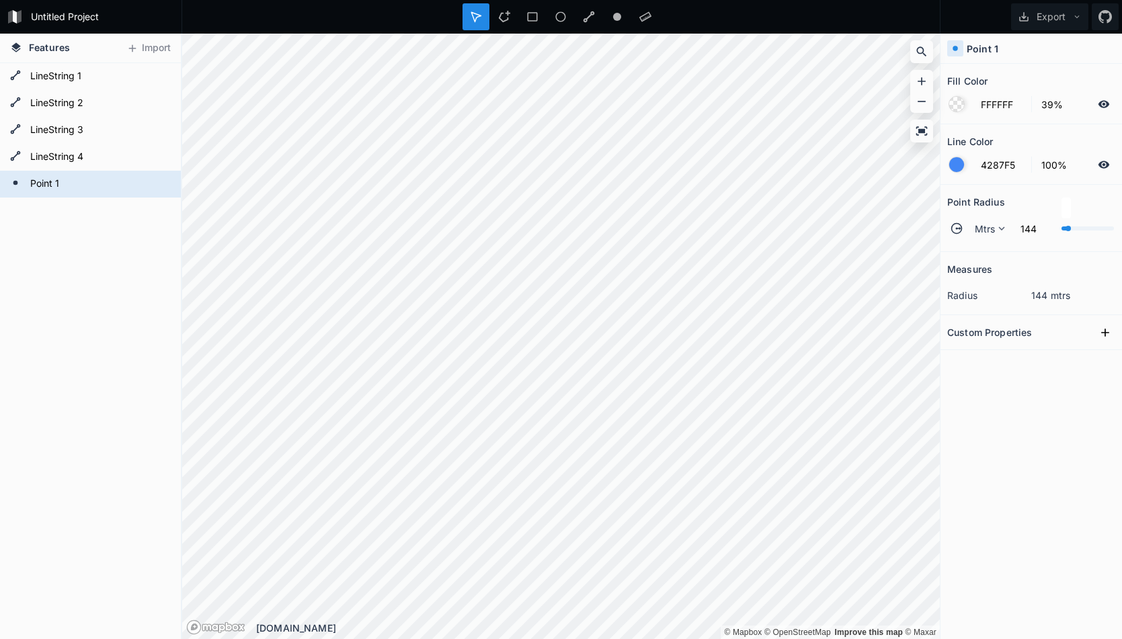
click at [1069, 230] on div at bounding box center [1068, 228] width 5 height 5
click at [1031, 229] on input "144" at bounding box center [1034, 229] width 42 height 16
type input "135"
click at [998, 229] on icon at bounding box center [1002, 229] width 12 height 12
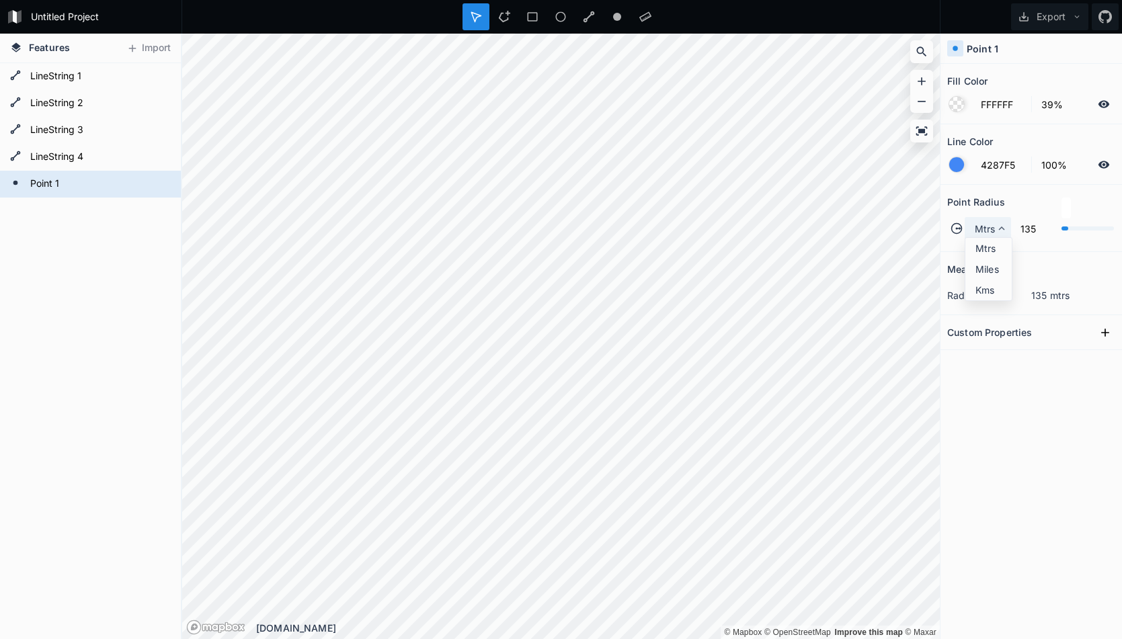
click at [998, 229] on icon at bounding box center [1002, 229] width 12 height 12
drag, startPoint x: 1029, startPoint y: 333, endPoint x: 1044, endPoint y: 331, distance: 15.0
click at [1029, 333] on h2 "Custom Properties" at bounding box center [989, 332] width 85 height 21
click at [1105, 333] on icon at bounding box center [1105, 333] width 8 height 8
click at [1000, 362] on input "property 1" at bounding box center [981, 356] width 68 height 20
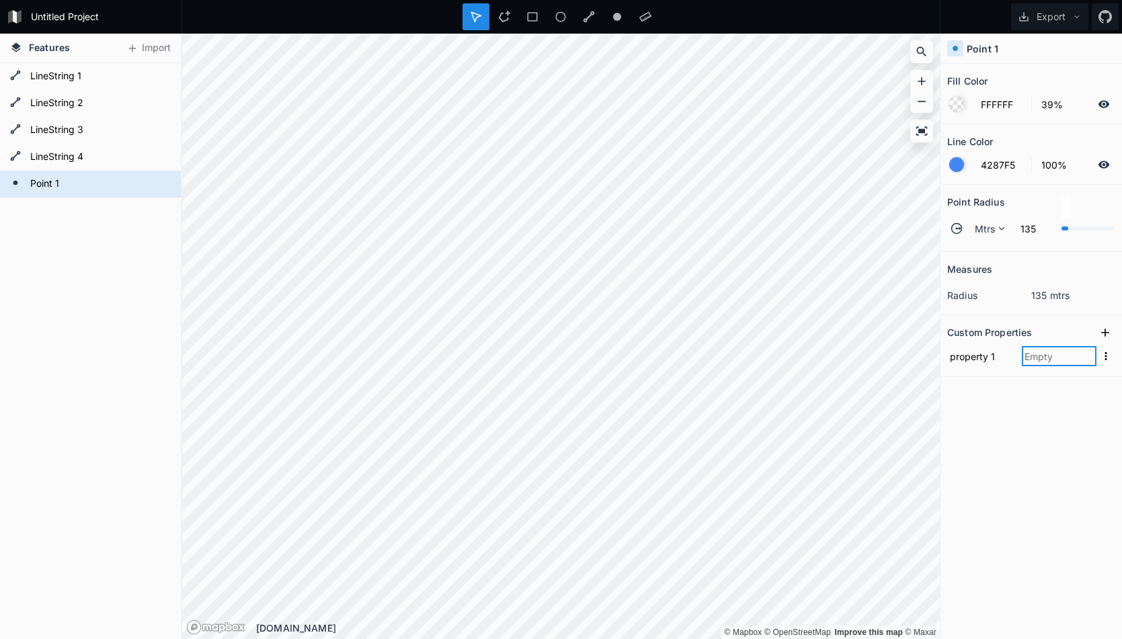
drag, startPoint x: 1064, startPoint y: 353, endPoint x: 1084, endPoint y: 356, distance: 21.0
click at [1064, 353] on input "text" at bounding box center [1059, 356] width 75 height 20
click at [1104, 356] on icon "button" at bounding box center [1106, 356] width 12 height 12
drag, startPoint x: 952, startPoint y: 428, endPoint x: 965, endPoint y: 407, distance: 24.8
click at [952, 426] on div "Measures radius 135 mtrs Custom Properties property 1 Copy Value Delete" at bounding box center [1032, 412] width 182 height 320
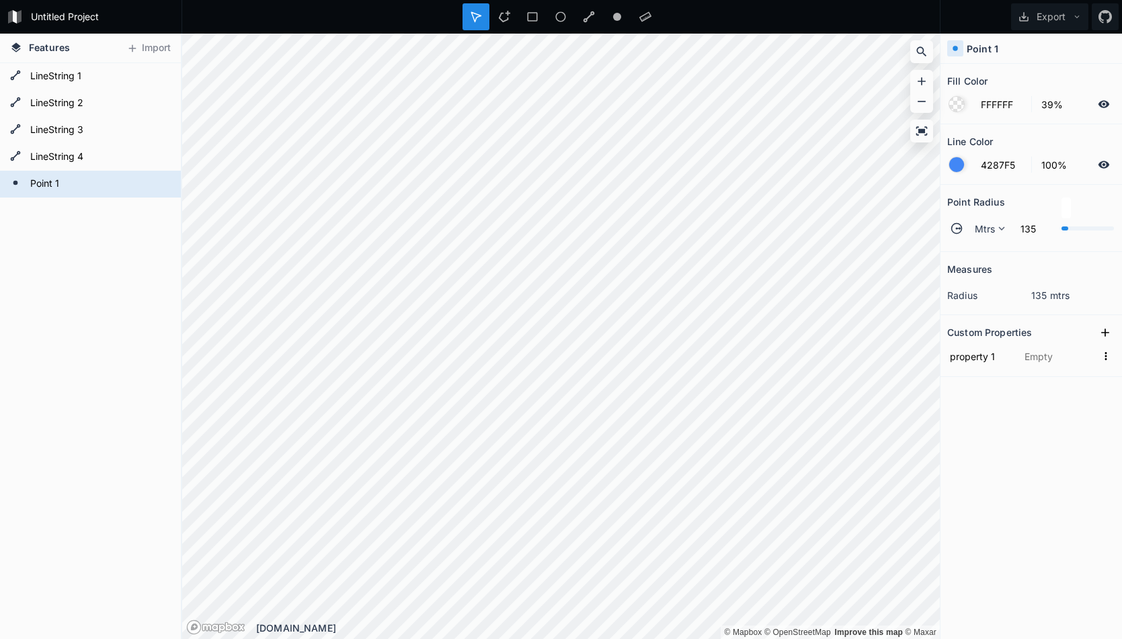
click at [953, 228] on icon at bounding box center [957, 229] width 12 height 12
click at [957, 163] on div at bounding box center [956, 164] width 15 height 15
click at [980, 167] on input "4287F5" at bounding box center [1002, 165] width 58 height 16
click at [1035, 229] on input "135" at bounding box center [1034, 229] width 42 height 16
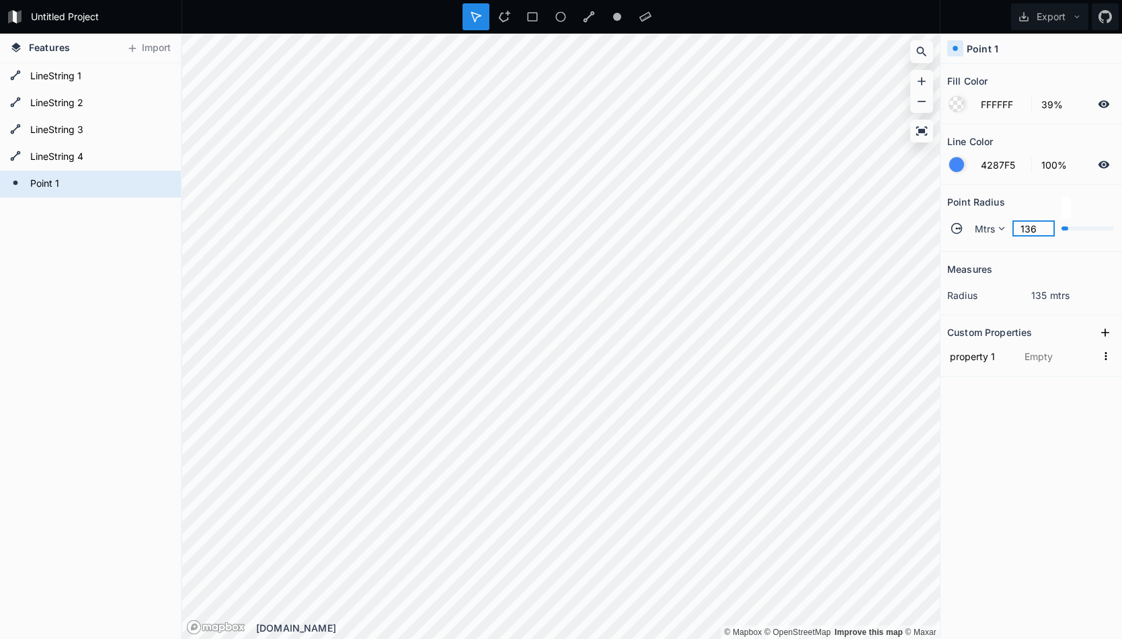
type input "136"
click at [922, 133] on icon at bounding box center [921, 130] width 11 height 9
click at [1043, 15] on button "Export" at bounding box center [1049, 16] width 77 height 27
click at [962, 13] on div "Export Export Image Export as .geojson Export as .kml" at bounding box center [1032, 17] width 182 height 34
click at [70, 21] on form "Untitled Project" at bounding box center [102, 17] width 152 height 20
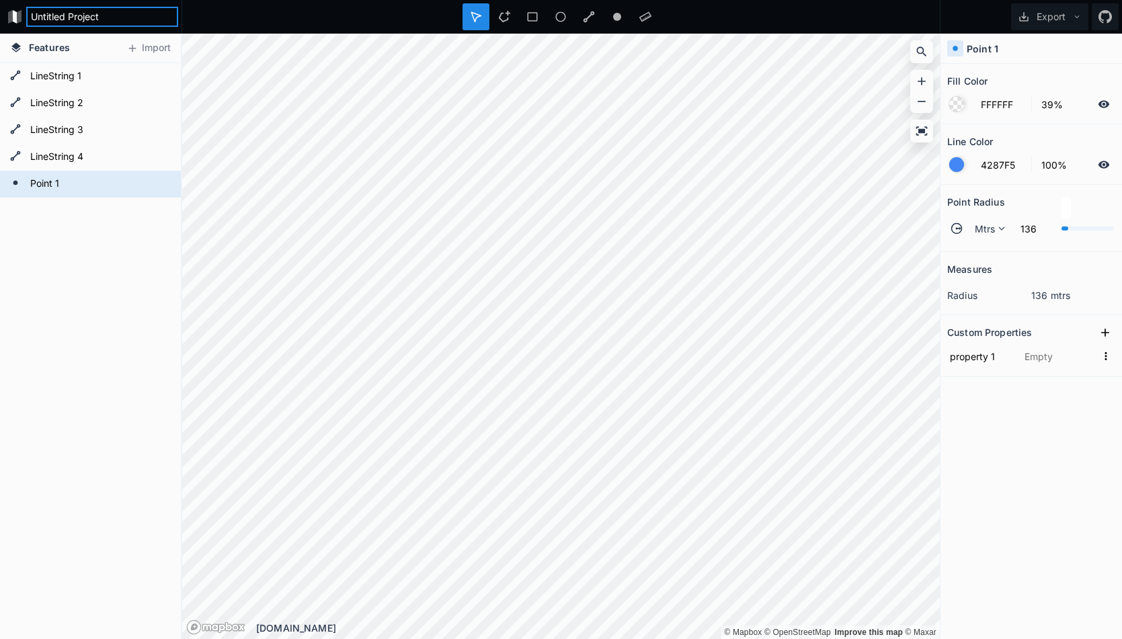
click at [70, 21] on input "Untitled Project" at bounding box center [102, 17] width 152 height 20
type input "Saratoga"
click at [1056, 17] on button "Export" at bounding box center [1049, 16] width 77 height 27
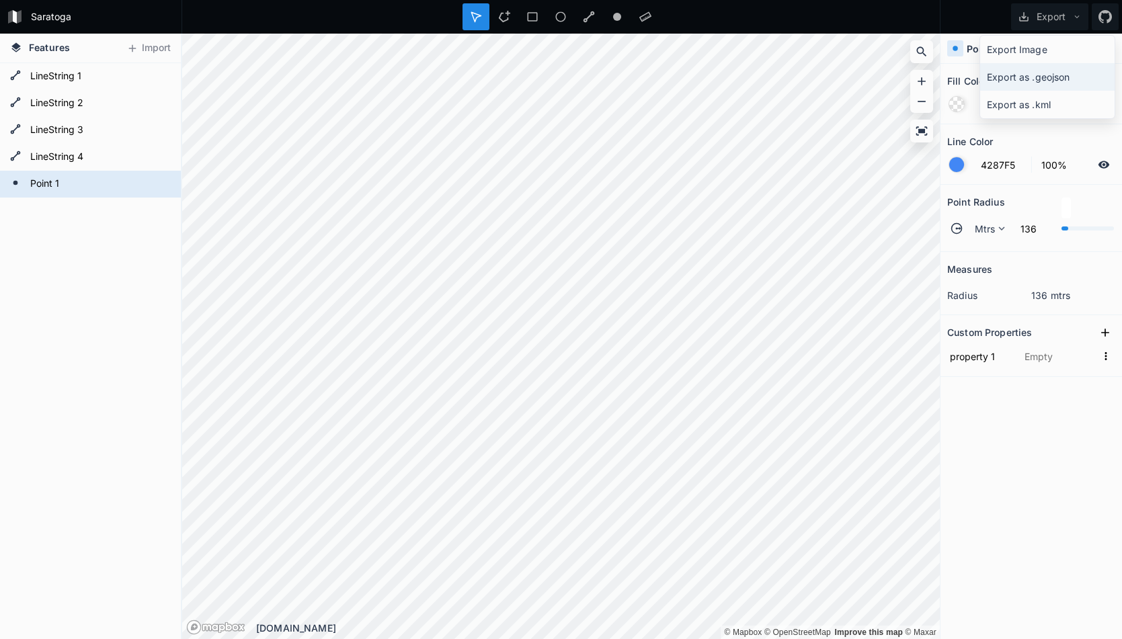
click at [1093, 73] on div "Export as .geojson" at bounding box center [1047, 77] width 134 height 28
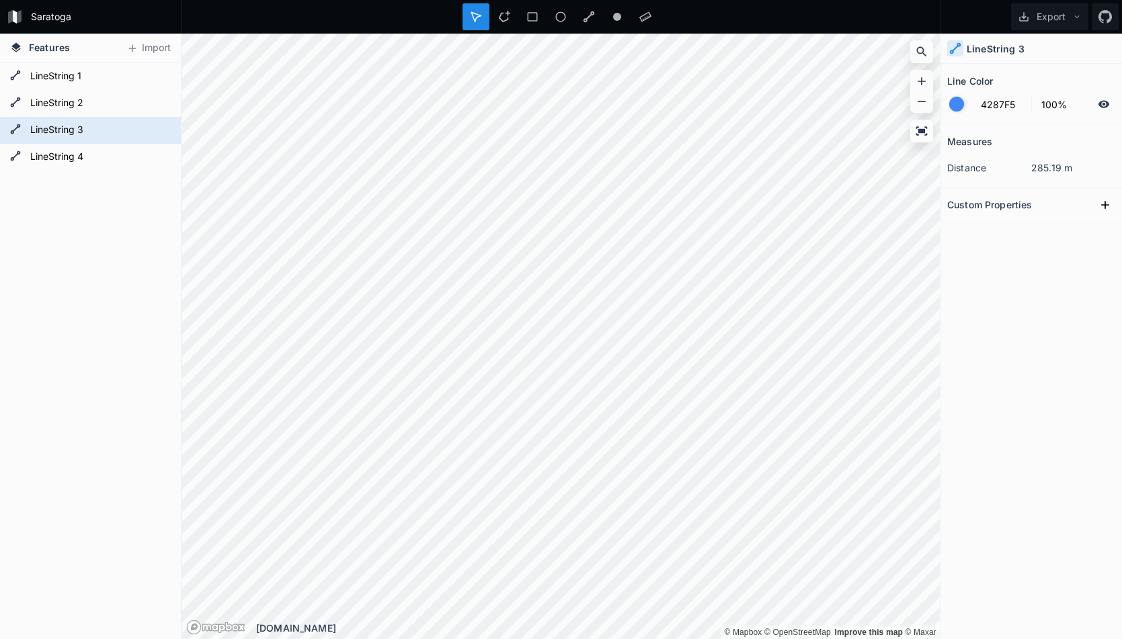
click at [755, 15] on div "Saratoga Export Features Import Point 1 LineString 4 LineString 3 LineString 2 …" at bounding box center [561, 319] width 1122 height 639
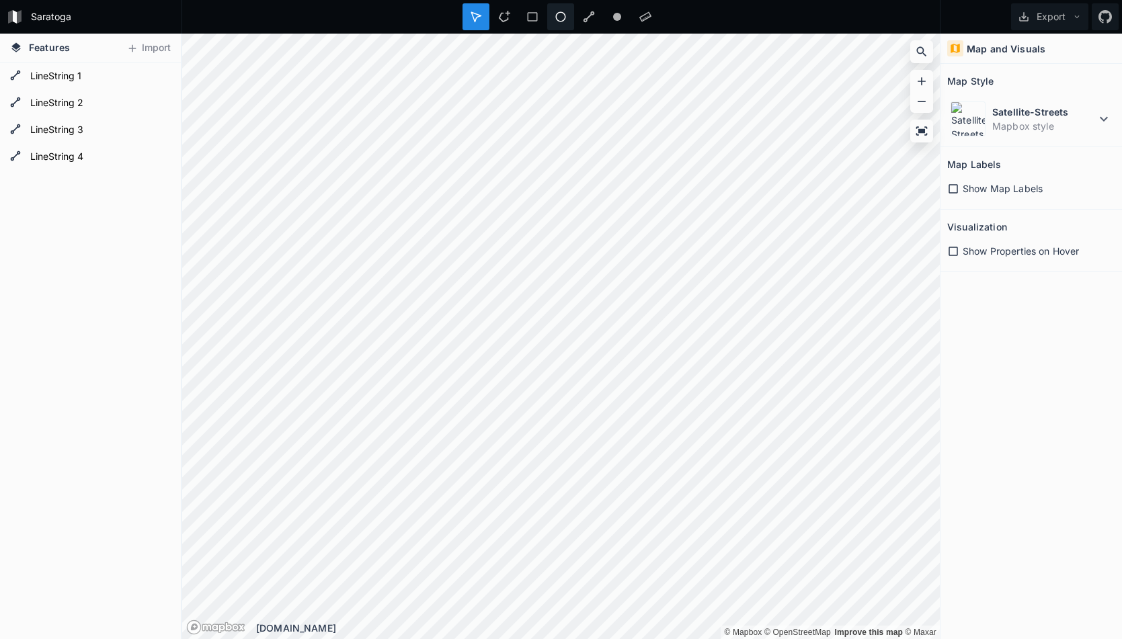
click at [556, 15] on icon at bounding box center [560, 17] width 10 height 10
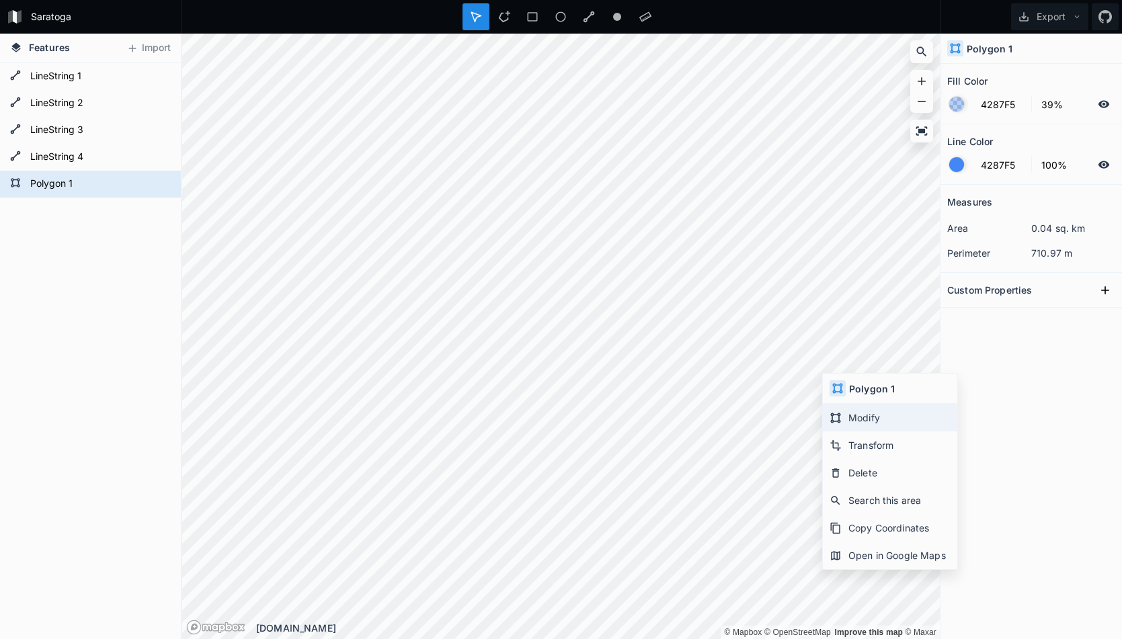
click at [856, 423] on div "Modify" at bounding box center [890, 418] width 134 height 28
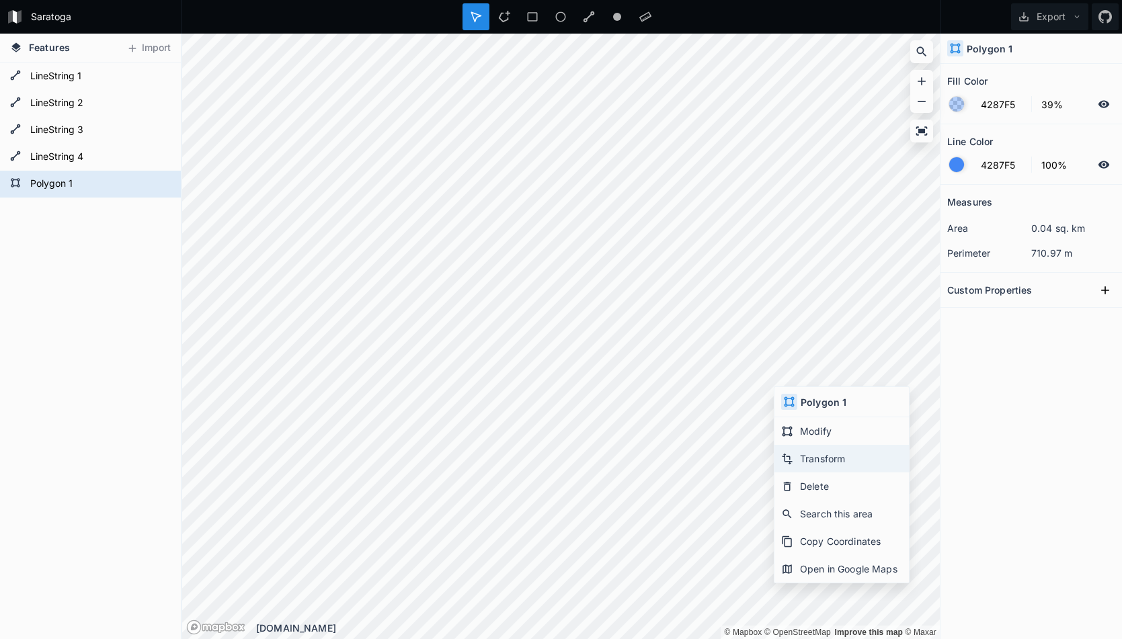
click at [810, 461] on div "Transform" at bounding box center [842, 459] width 134 height 28
click at [1070, 22] on button "Export" at bounding box center [1049, 16] width 77 height 27
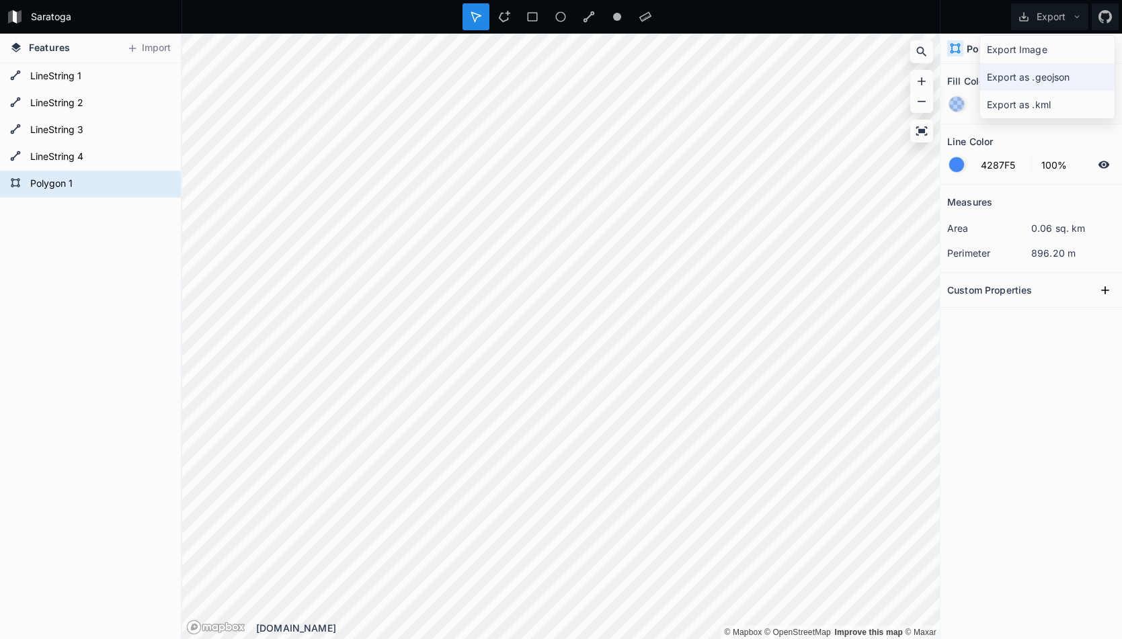
click at [1030, 75] on div "Export as .geojson" at bounding box center [1047, 77] width 134 height 28
